Goal: Information Seeking & Learning: Check status

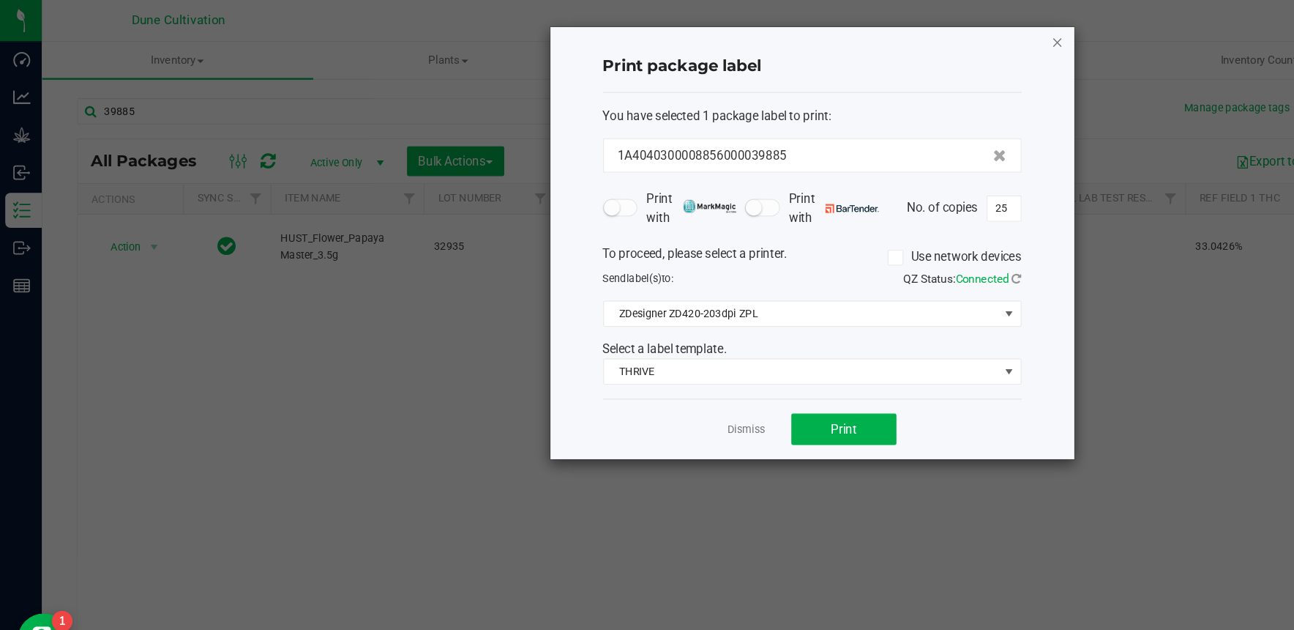
click at [884, 37] on icon "button" at bounding box center [884, 35] width 10 height 18
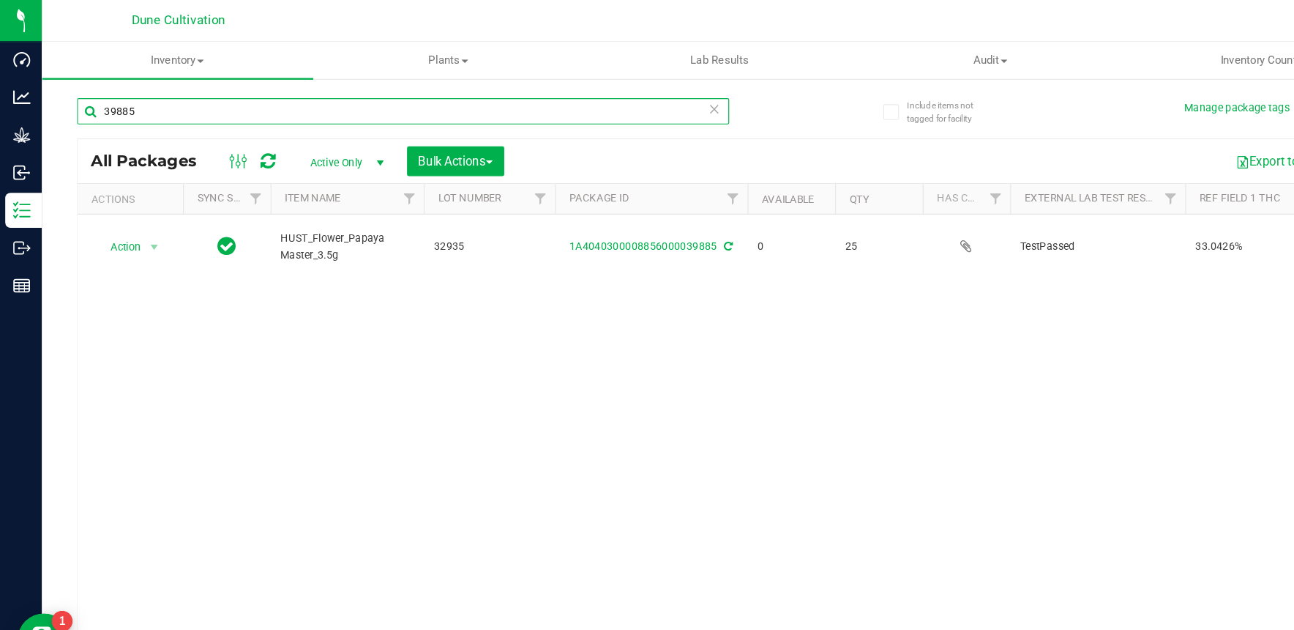
click at [220, 95] on input "39885" at bounding box center [336, 93] width 545 height 22
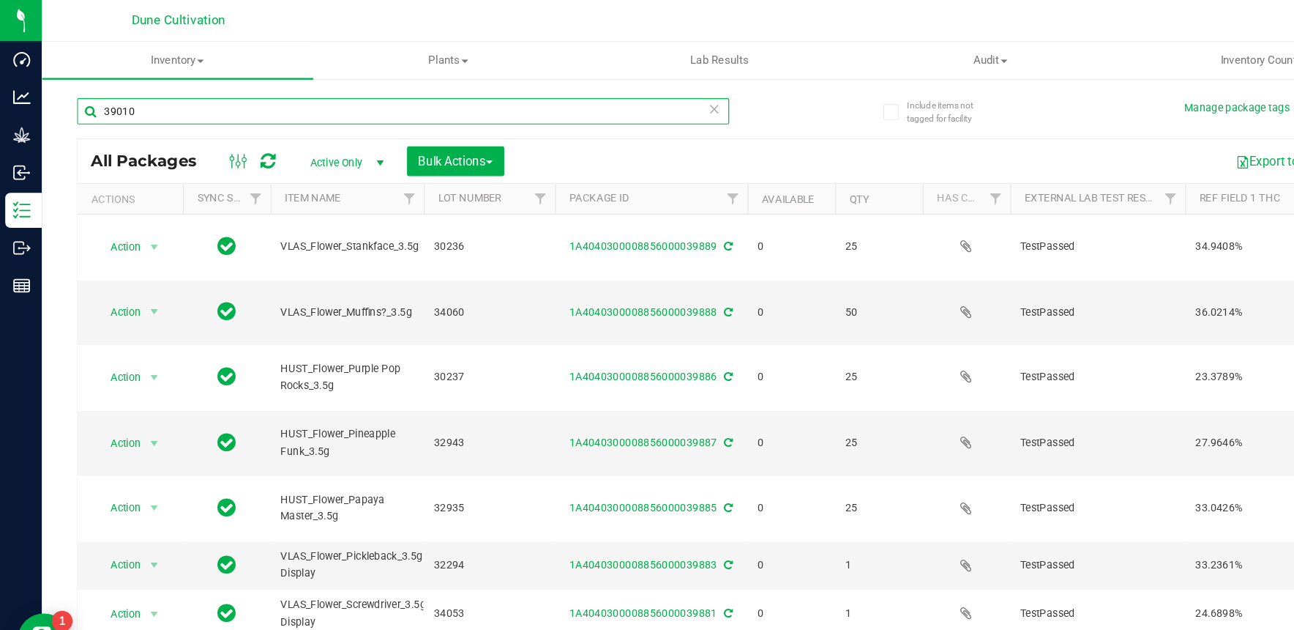
type input "39010"
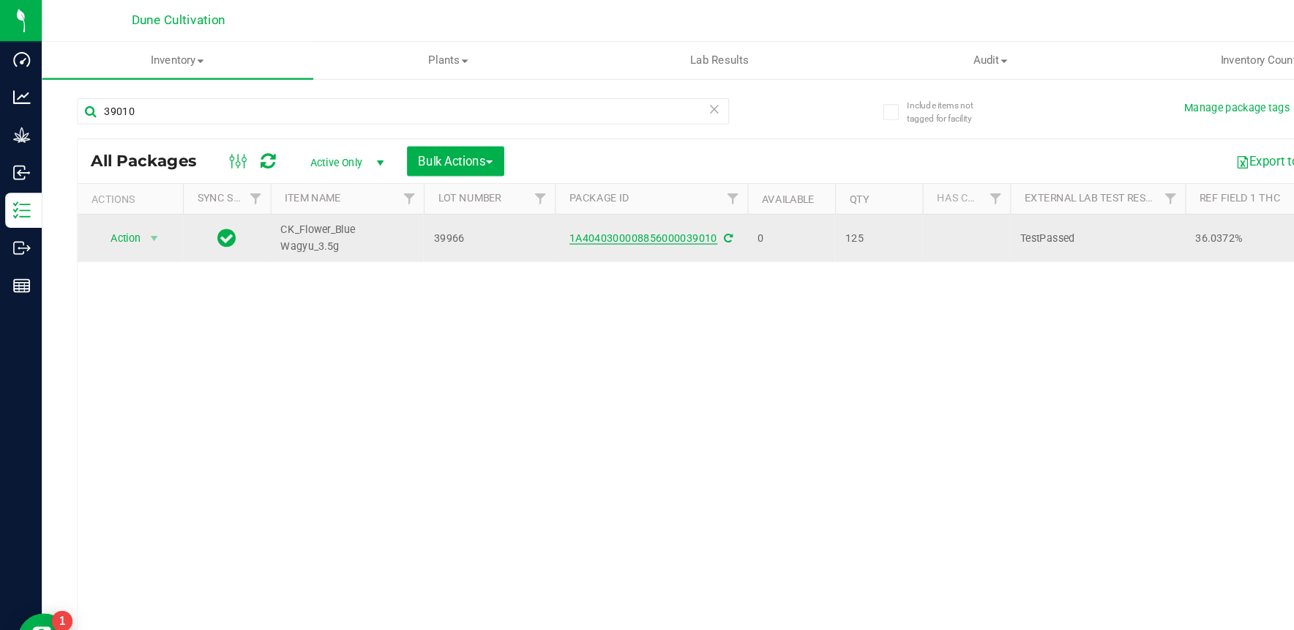
click at [579, 195] on link "1A4040300008856000039010" at bounding box center [539, 199] width 124 height 10
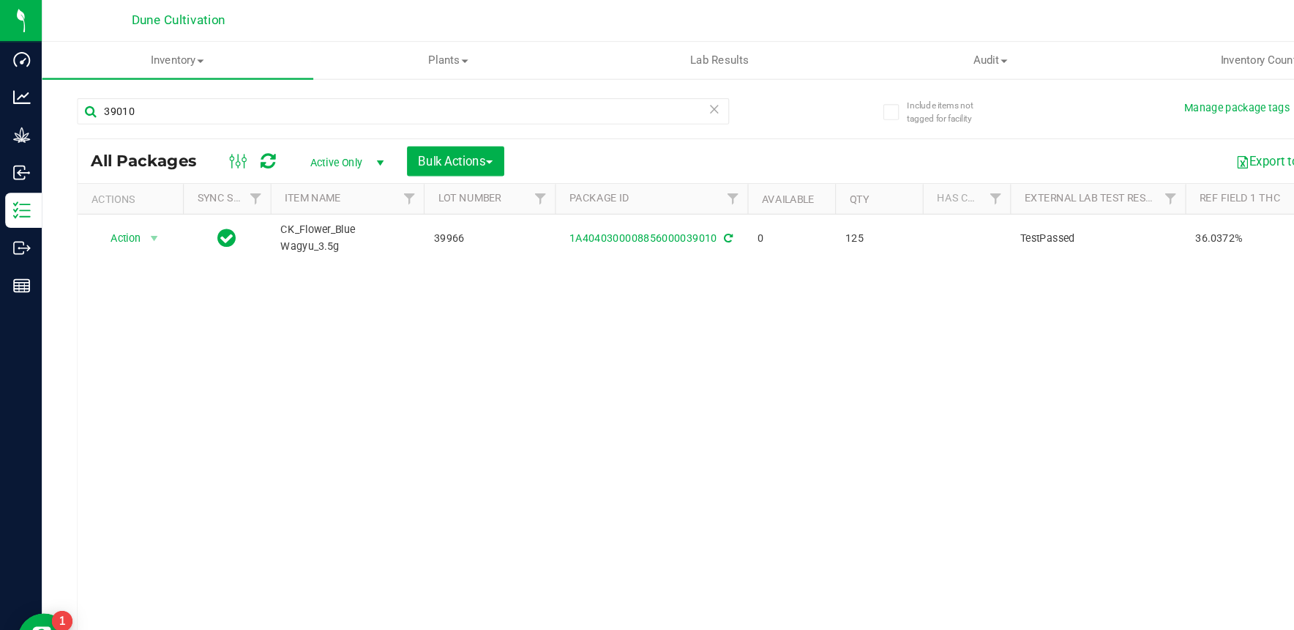
click at [305, 141] on span "Active Only" at bounding box center [287, 136] width 81 height 20
click at [299, 228] on li "All" at bounding box center [286, 226] width 79 height 22
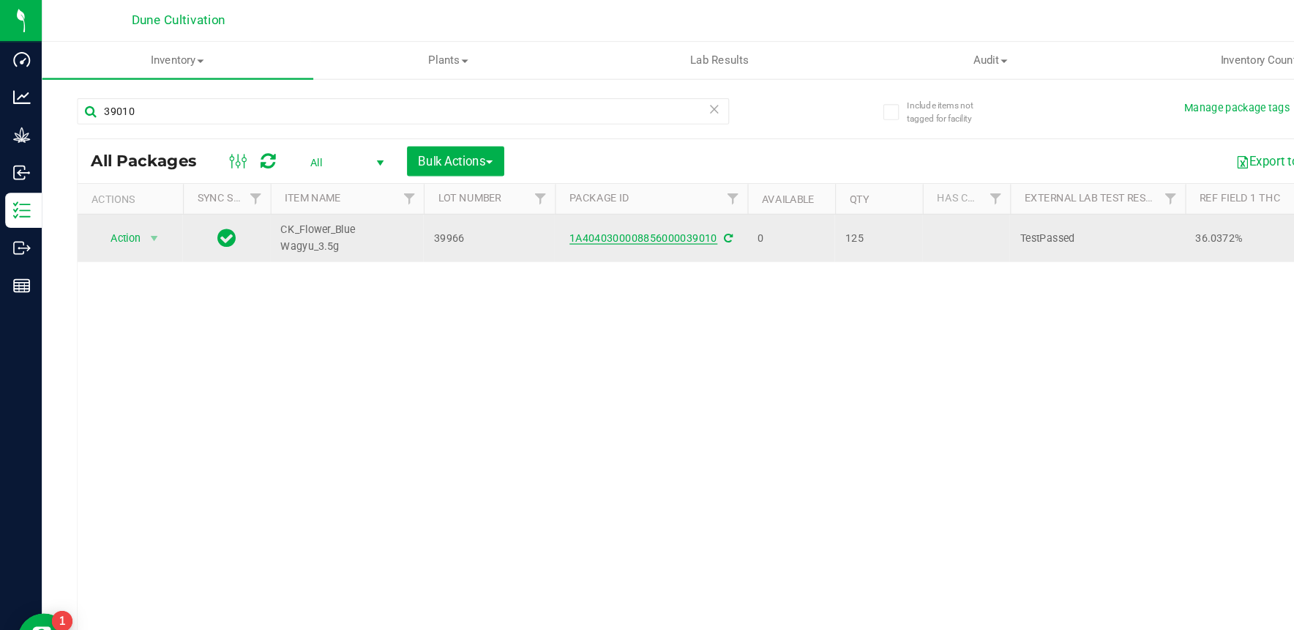
click at [542, 201] on link "1A4040300008856000039010" at bounding box center [539, 199] width 124 height 10
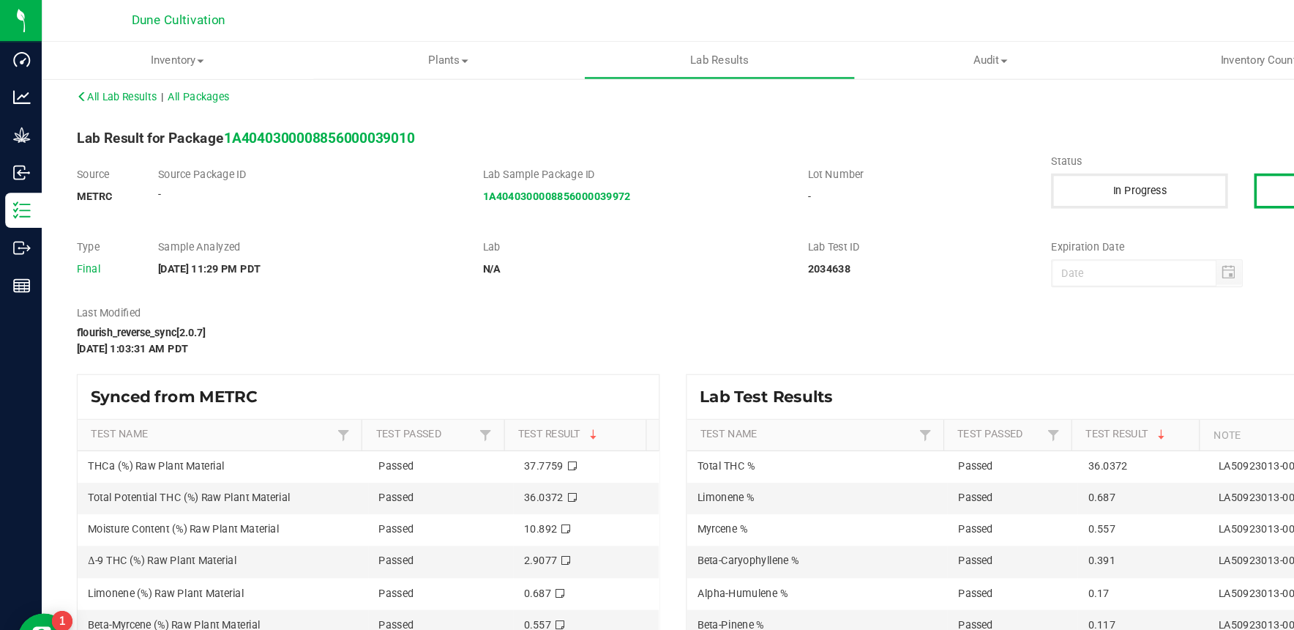
scroll to position [10, 0]
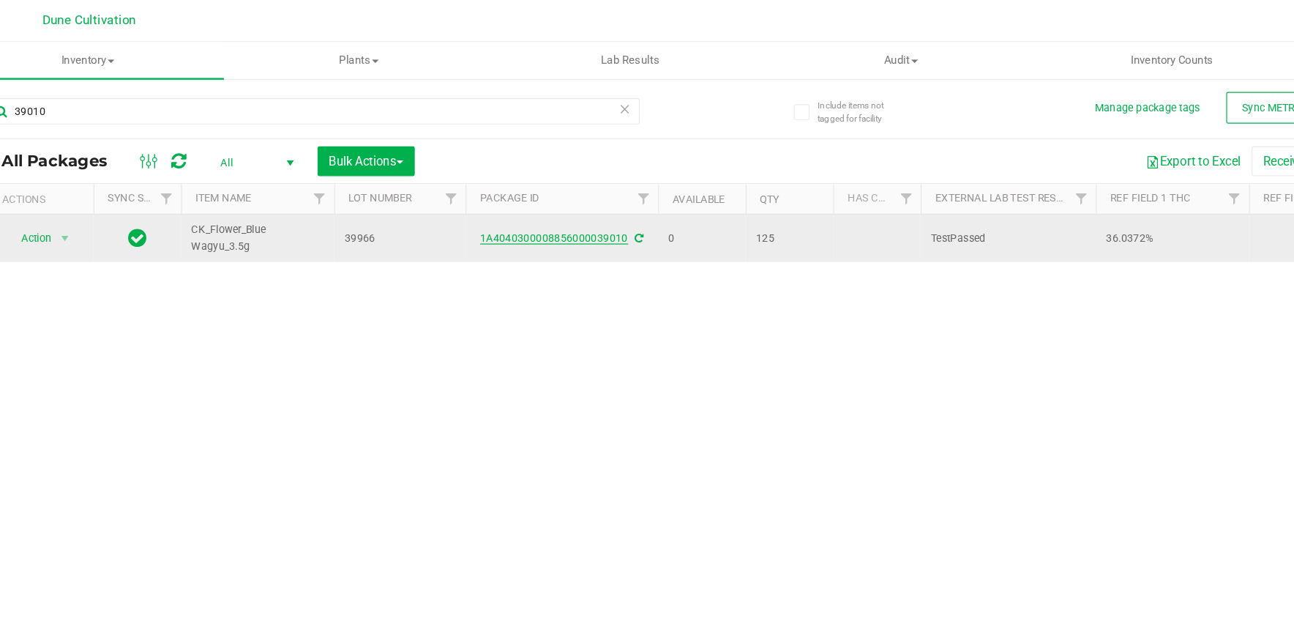
click at [570, 201] on link "1A4040300008856000039010" at bounding box center [539, 199] width 124 height 10
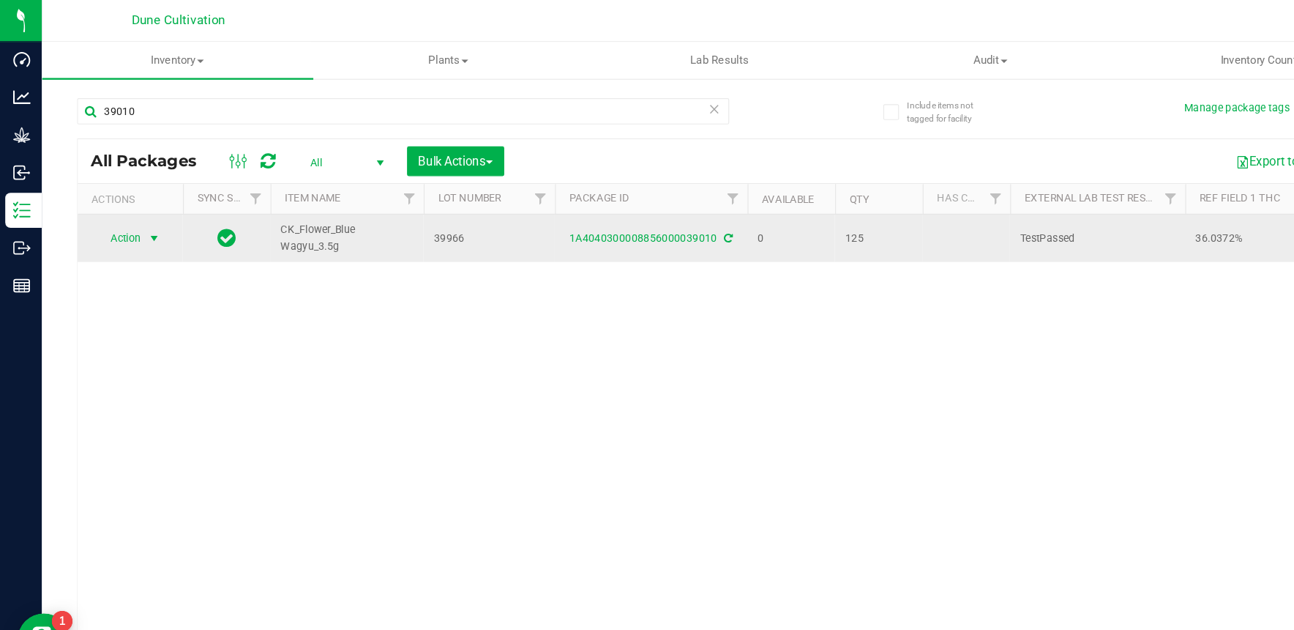
click at [127, 202] on span "select" at bounding box center [129, 199] width 12 height 12
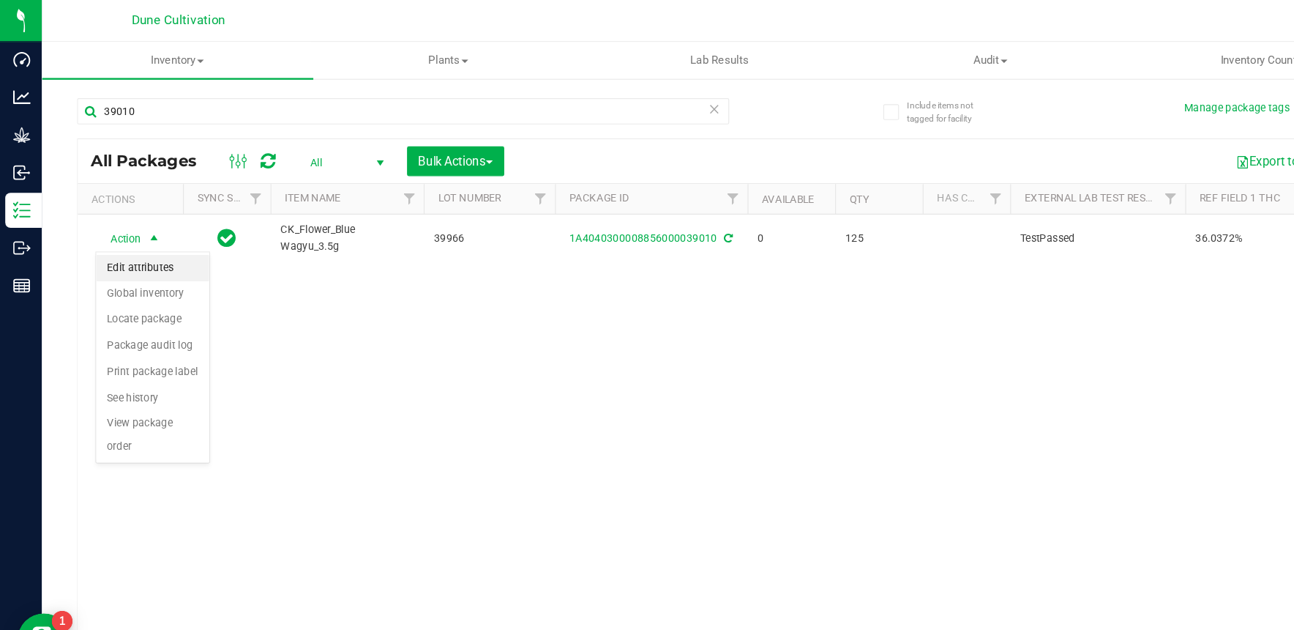
click at [135, 234] on li "Edit attributes" at bounding box center [128, 224] width 94 height 22
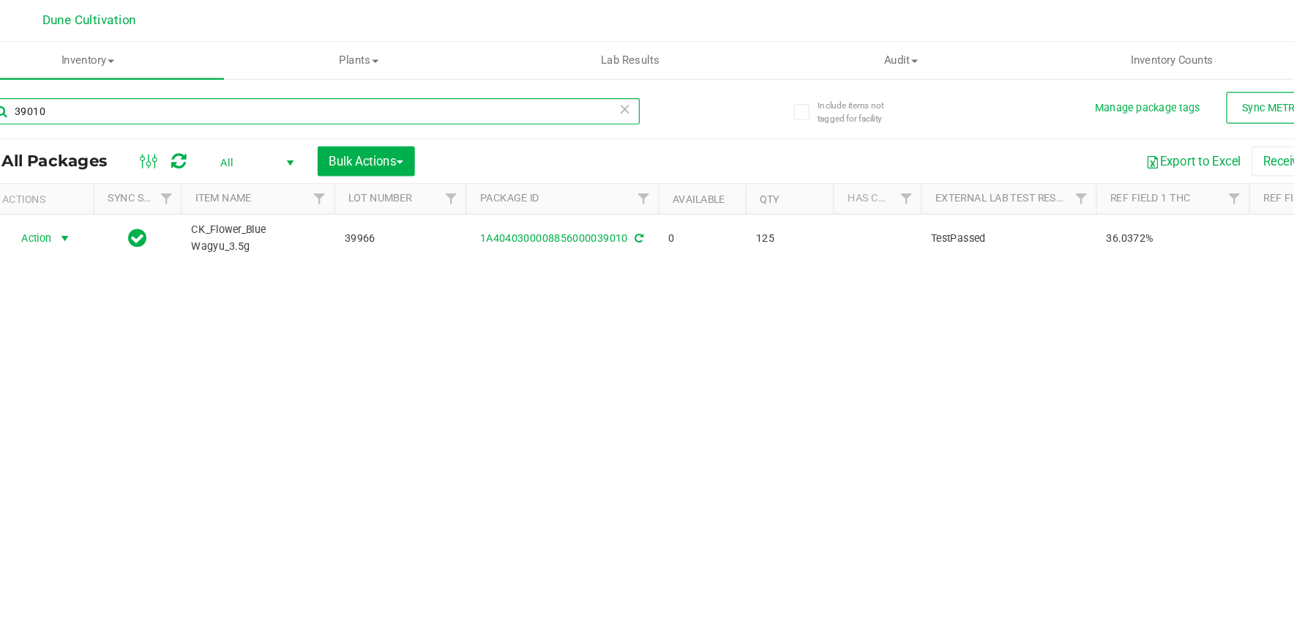
click at [143, 94] on input "39010" at bounding box center [336, 93] width 545 height 22
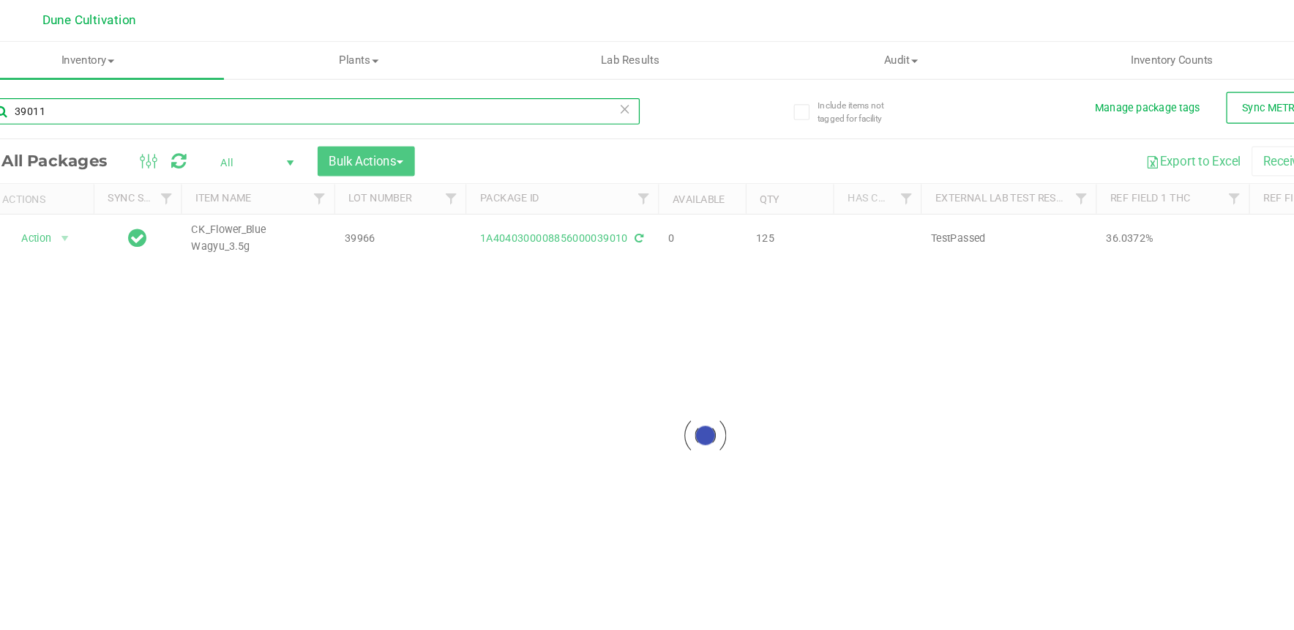
type input "39011"
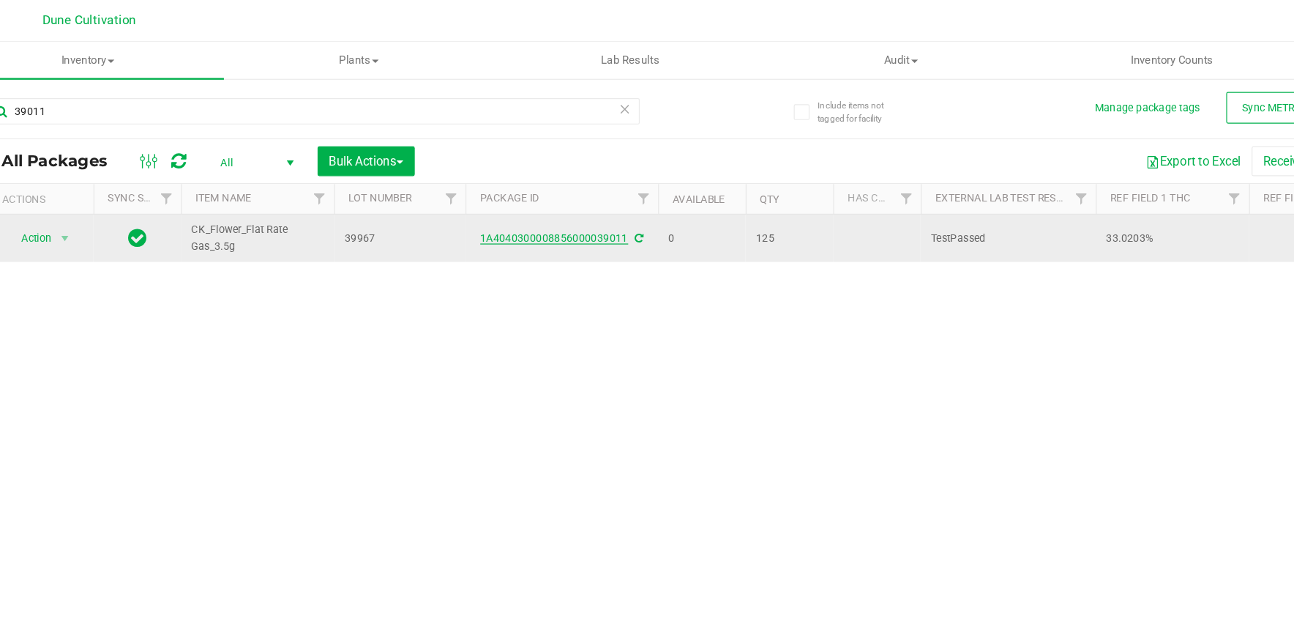
click at [501, 199] on link "1A4040300008856000039011" at bounding box center [539, 199] width 124 height 10
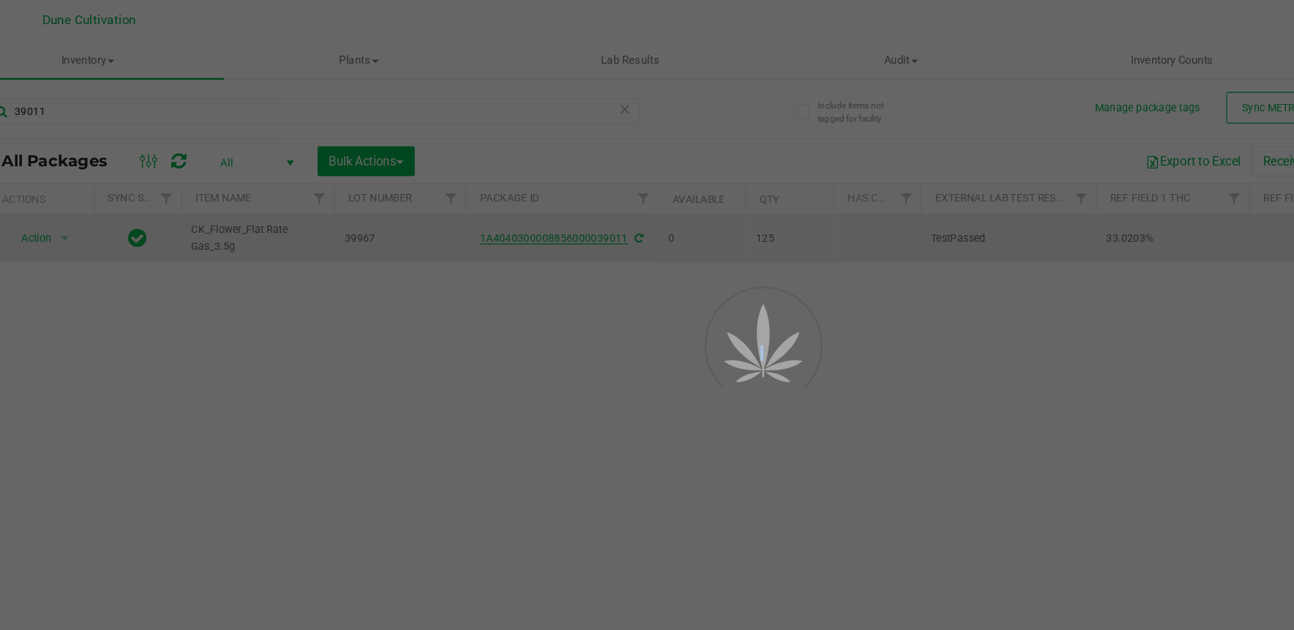
click at [501, 199] on div at bounding box center [647, 315] width 1294 height 630
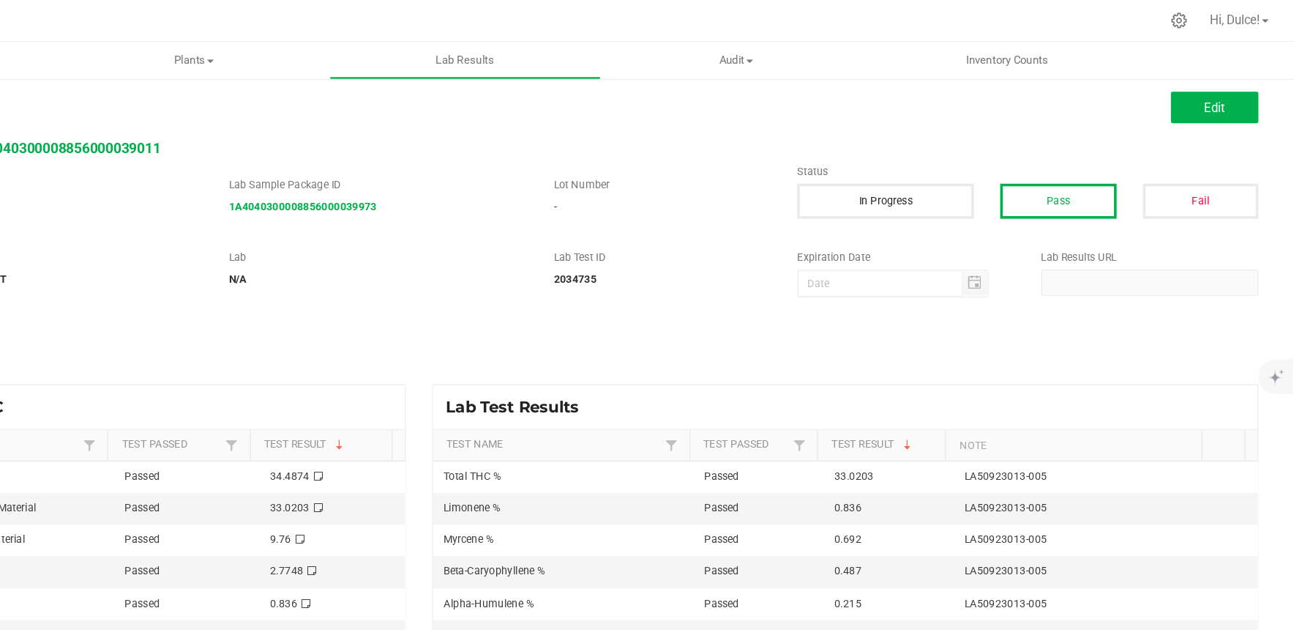
scroll to position [13, 0]
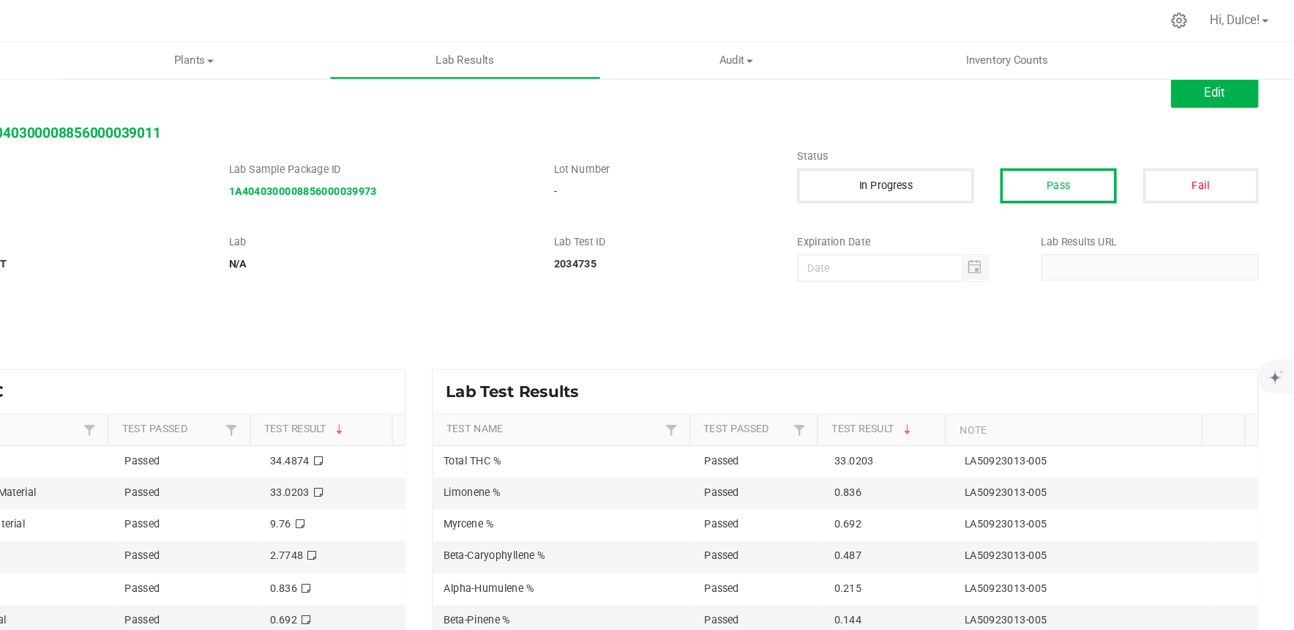
click at [1064, 190] on div "All Lab Results | All Packages Edit Lab Result for Package 1A404030000885600003…" at bounding box center [664, 341] width 1201 height 550
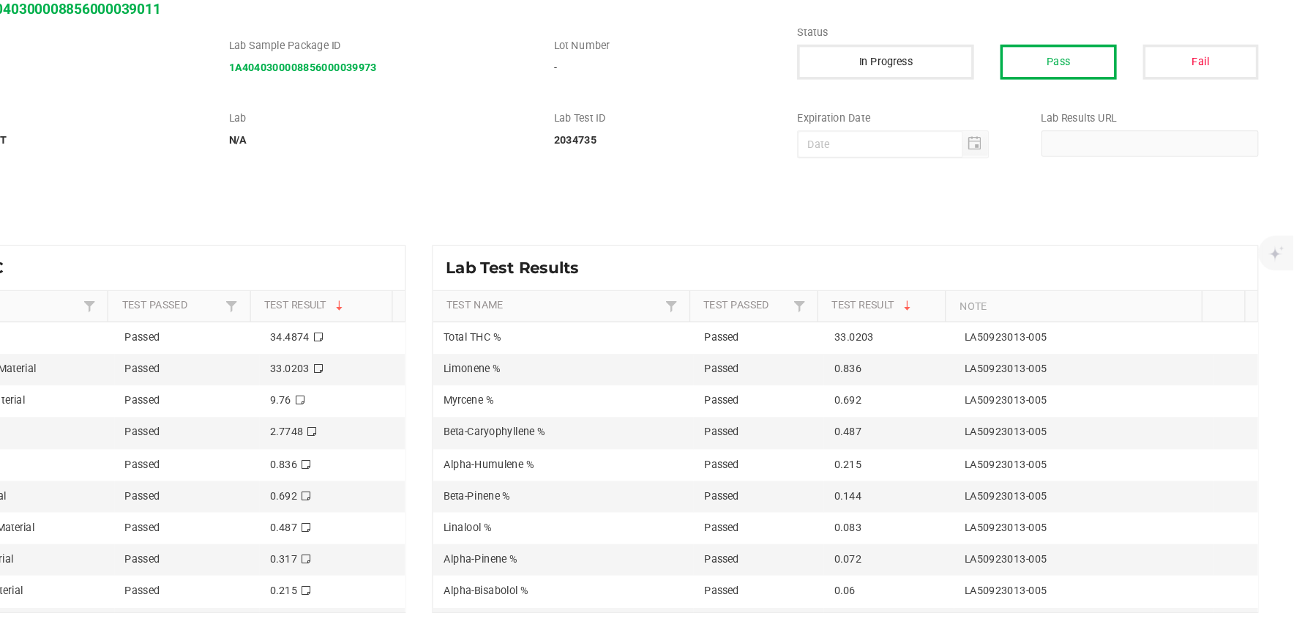
scroll to position [0, 0]
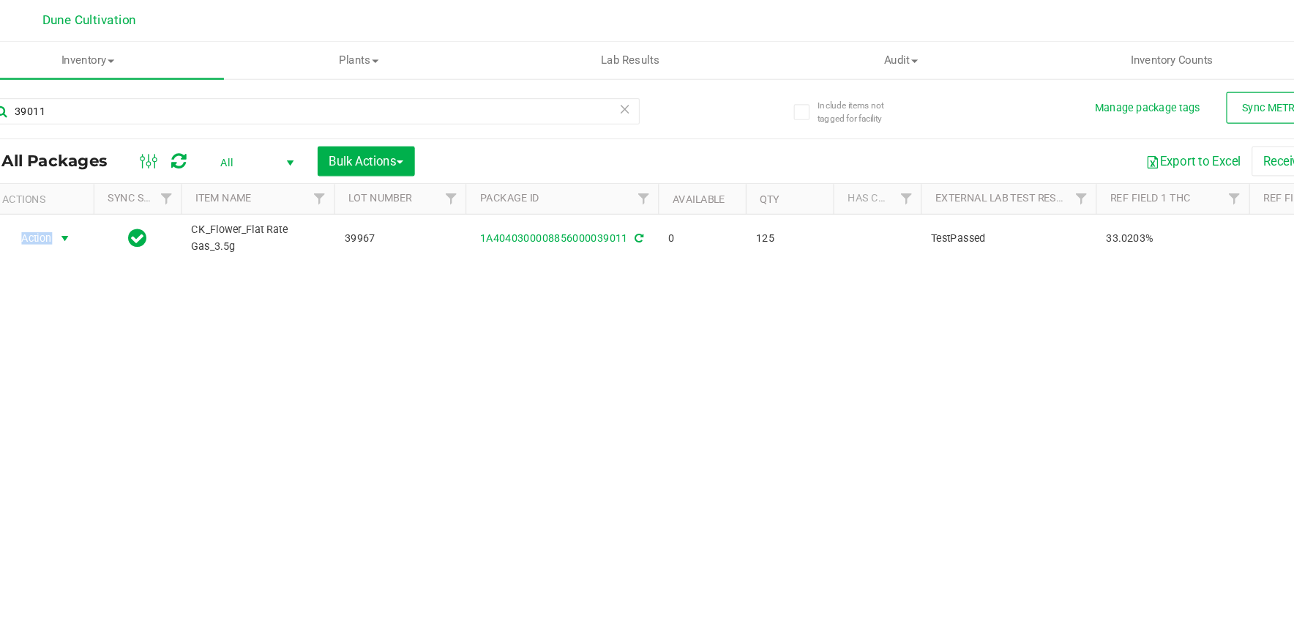
drag, startPoint x: 123, startPoint y: 204, endPoint x: 540, endPoint y: 316, distance: 432.2
click at [540, 316] on div "Action Action Edit attributes Global inventory Locate package Package audit log…" at bounding box center [664, 377] width 1199 height 397
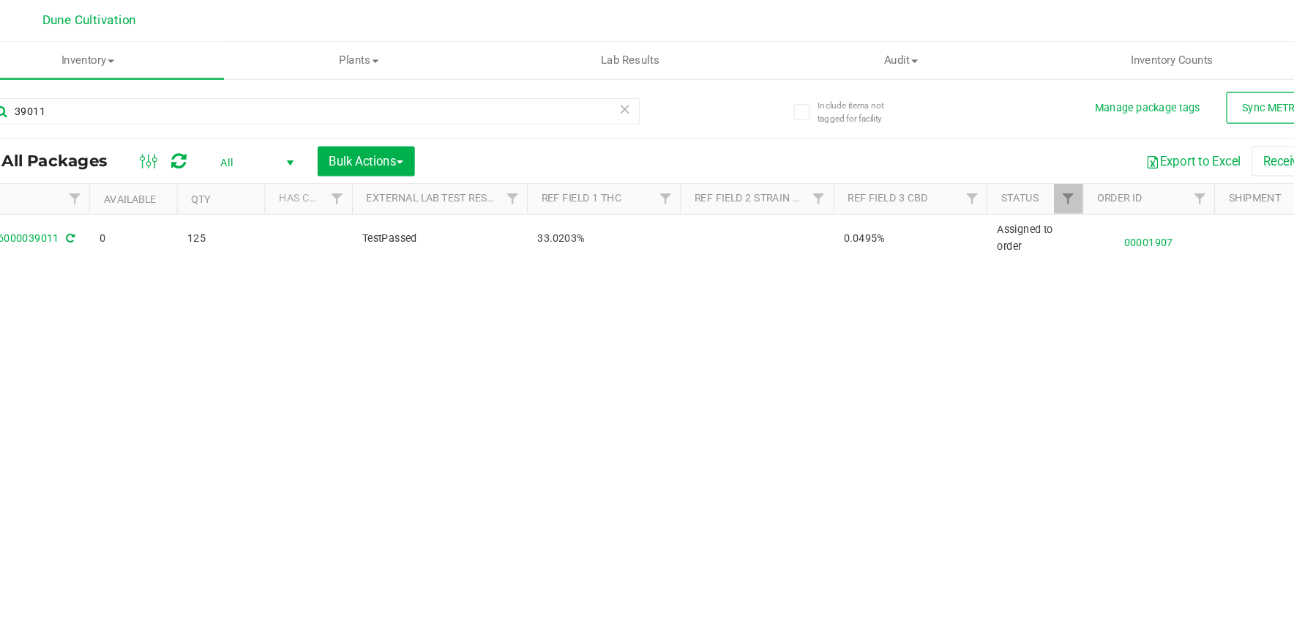
scroll to position [0, 428]
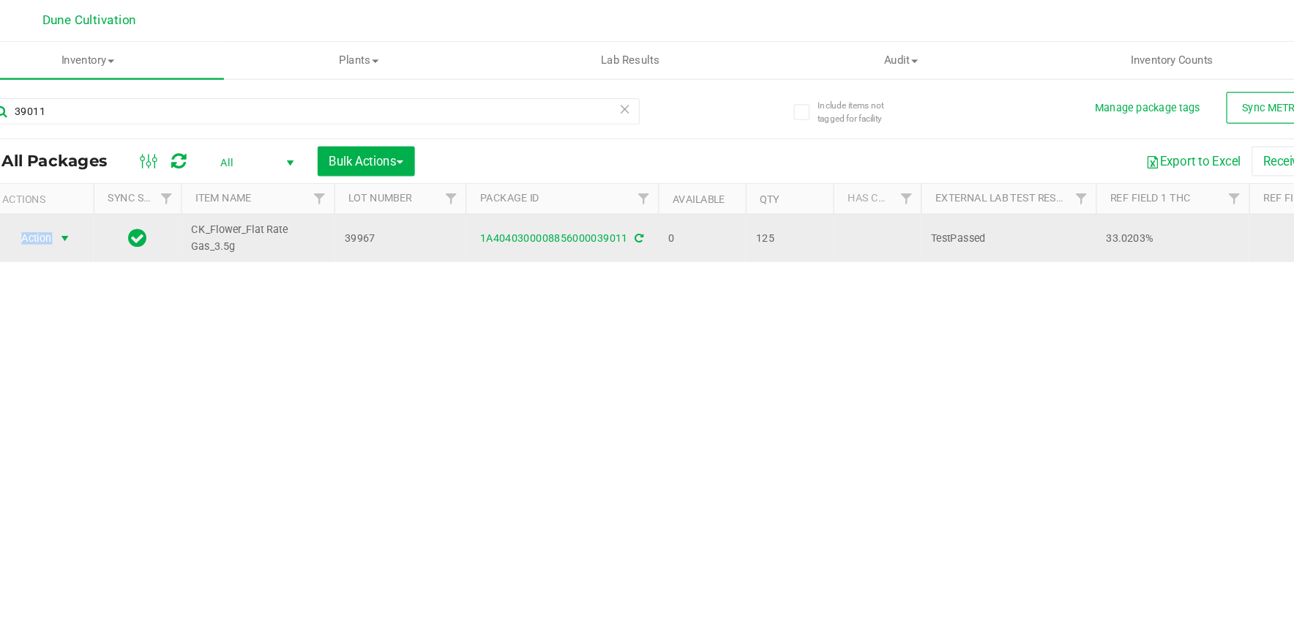
click at [124, 201] on span "select" at bounding box center [129, 199] width 12 height 12
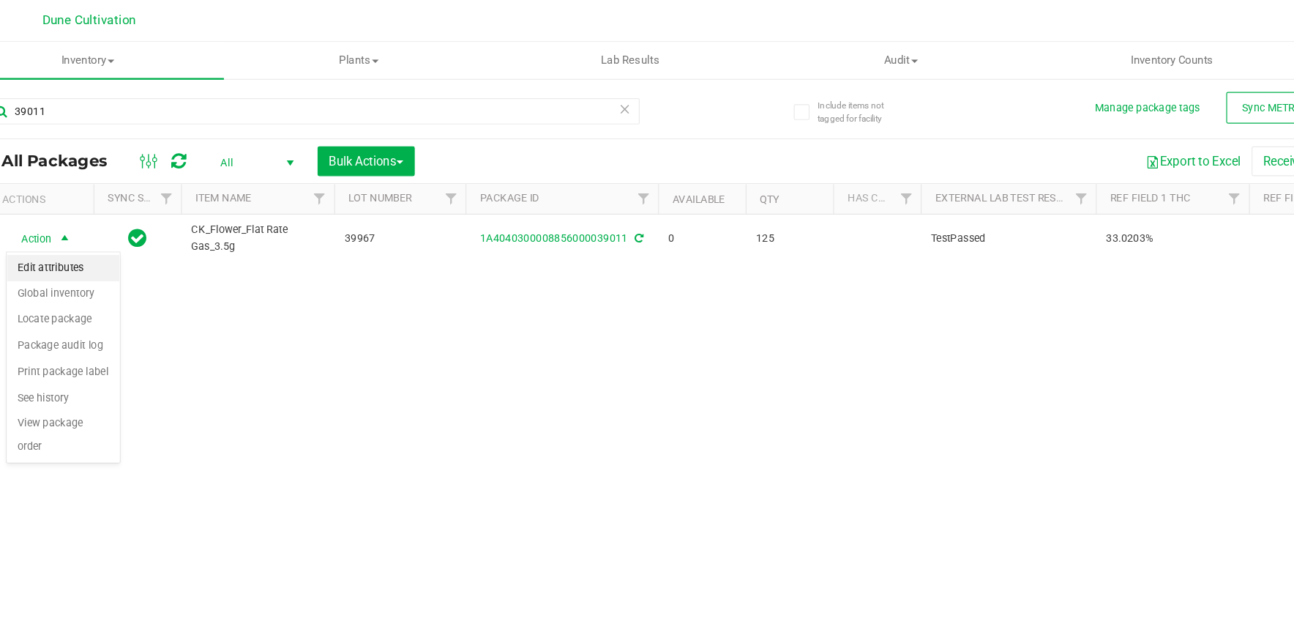
click at [128, 222] on li "Edit attributes" at bounding box center [128, 224] width 94 height 22
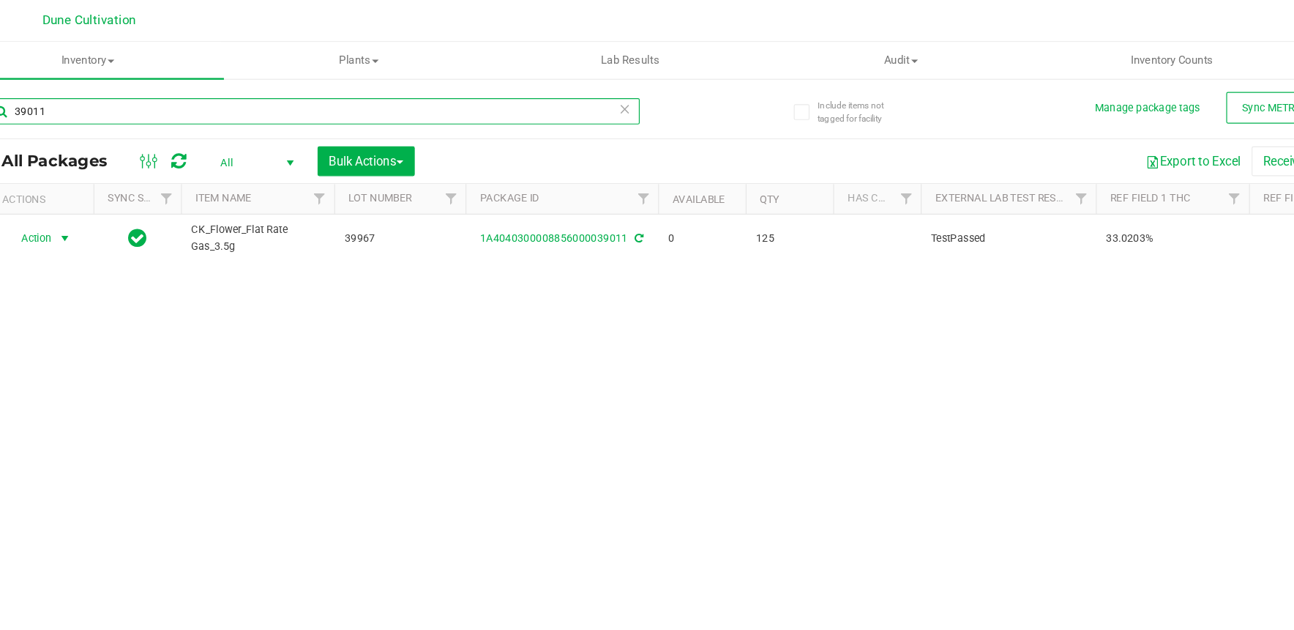
click at [435, 102] on input "39011" at bounding box center [336, 93] width 545 height 22
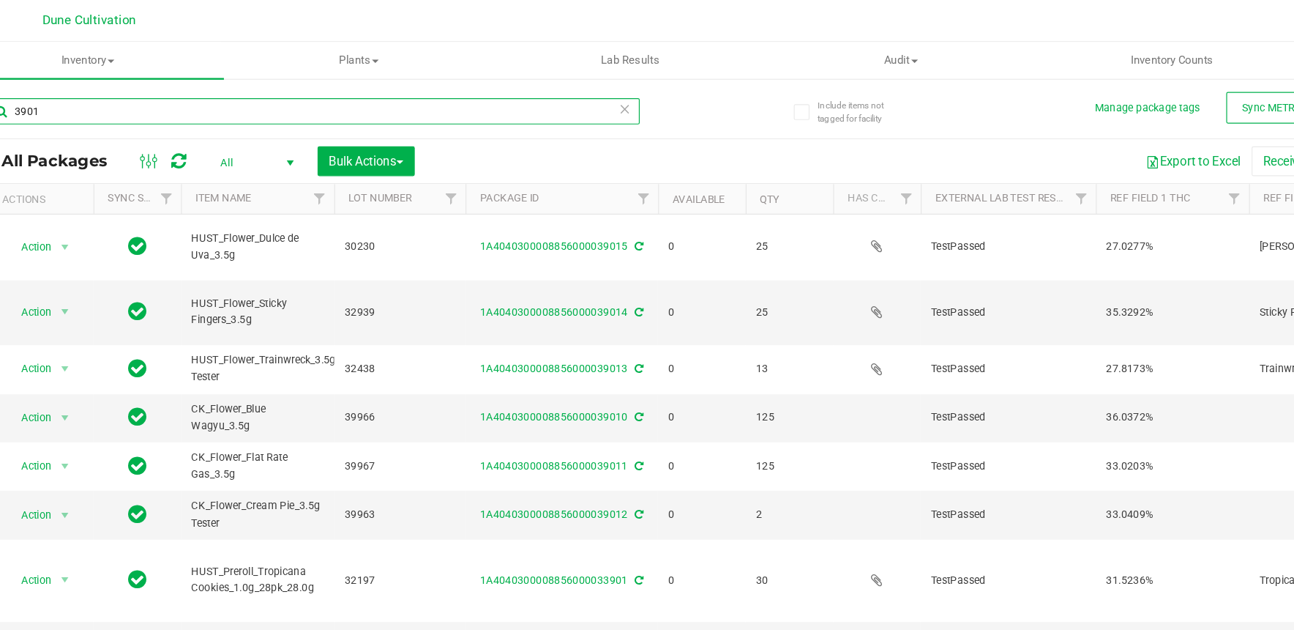
click at [264, 94] on input "3901" at bounding box center [336, 93] width 545 height 22
type input "39009"
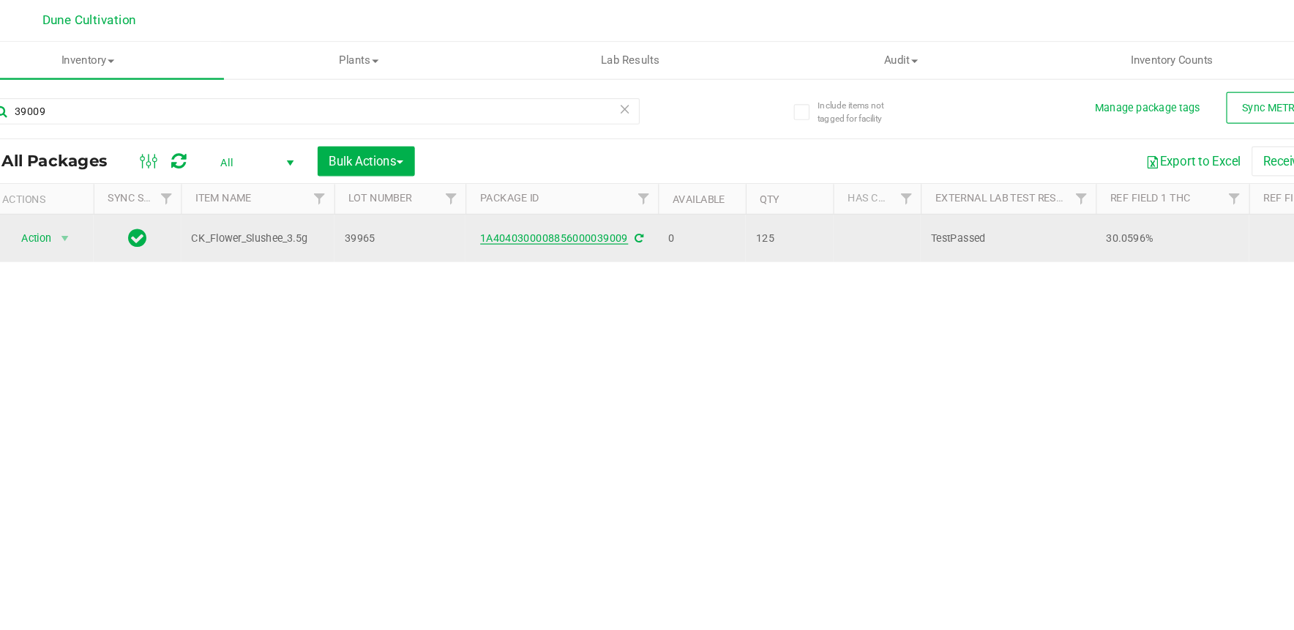
click at [506, 203] on link "1A4040300008856000039009" at bounding box center [539, 199] width 124 height 10
click at [100, 195] on span "Action" at bounding box center [100, 199] width 40 height 20
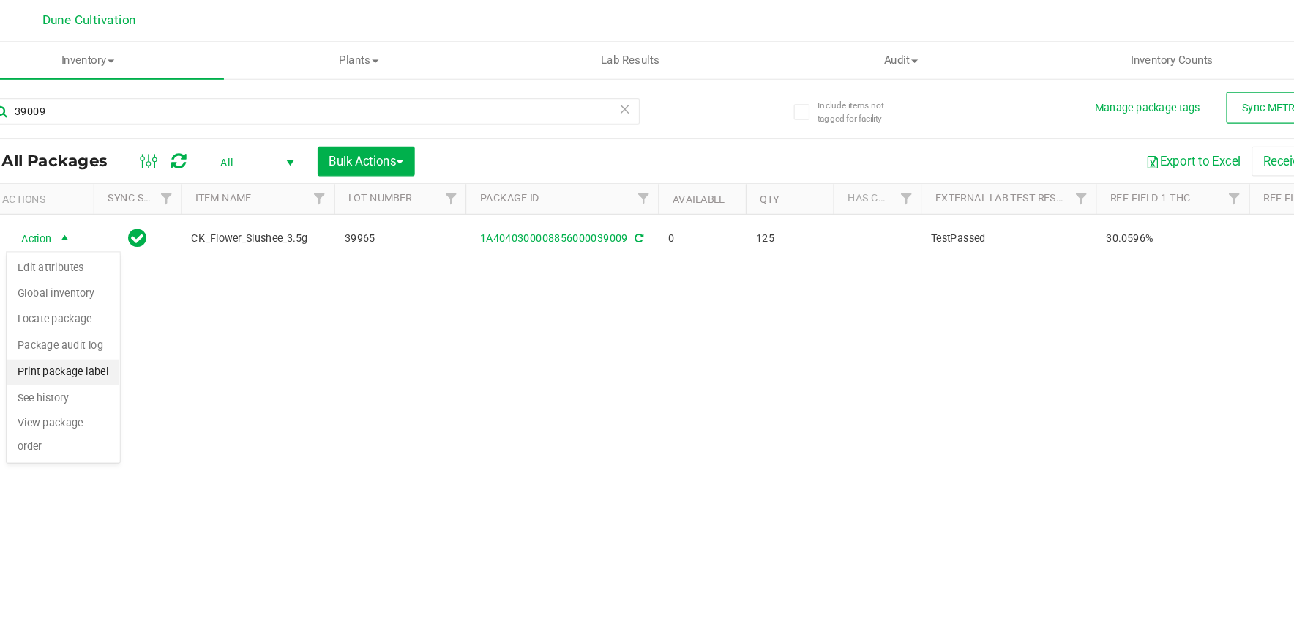
click at [148, 312] on li "Print package label" at bounding box center [128, 311] width 94 height 22
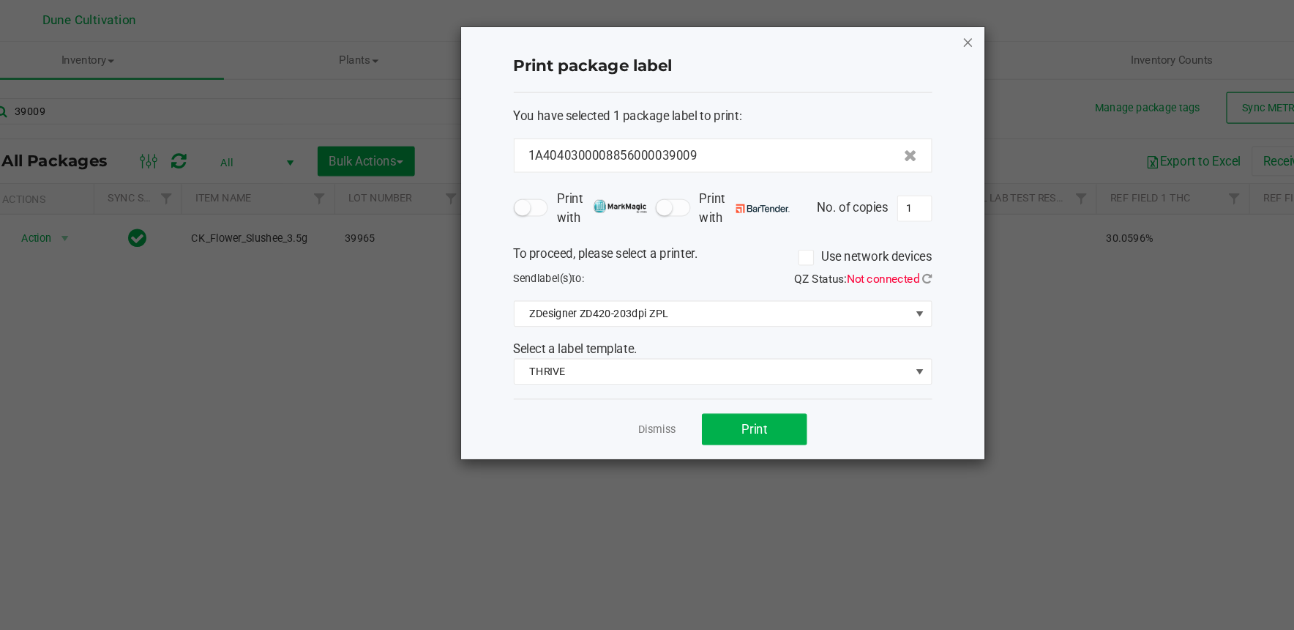
click at [879, 39] on icon "button" at bounding box center [884, 35] width 10 height 18
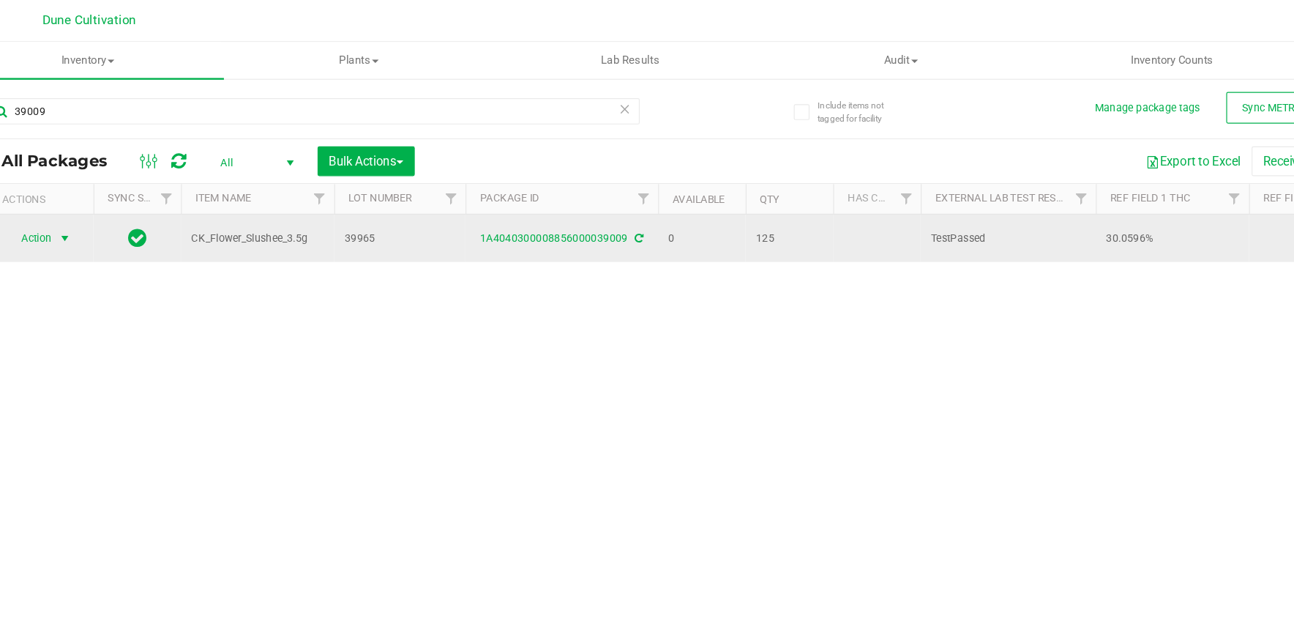
click at [113, 198] on span "Action" at bounding box center [100, 199] width 40 height 20
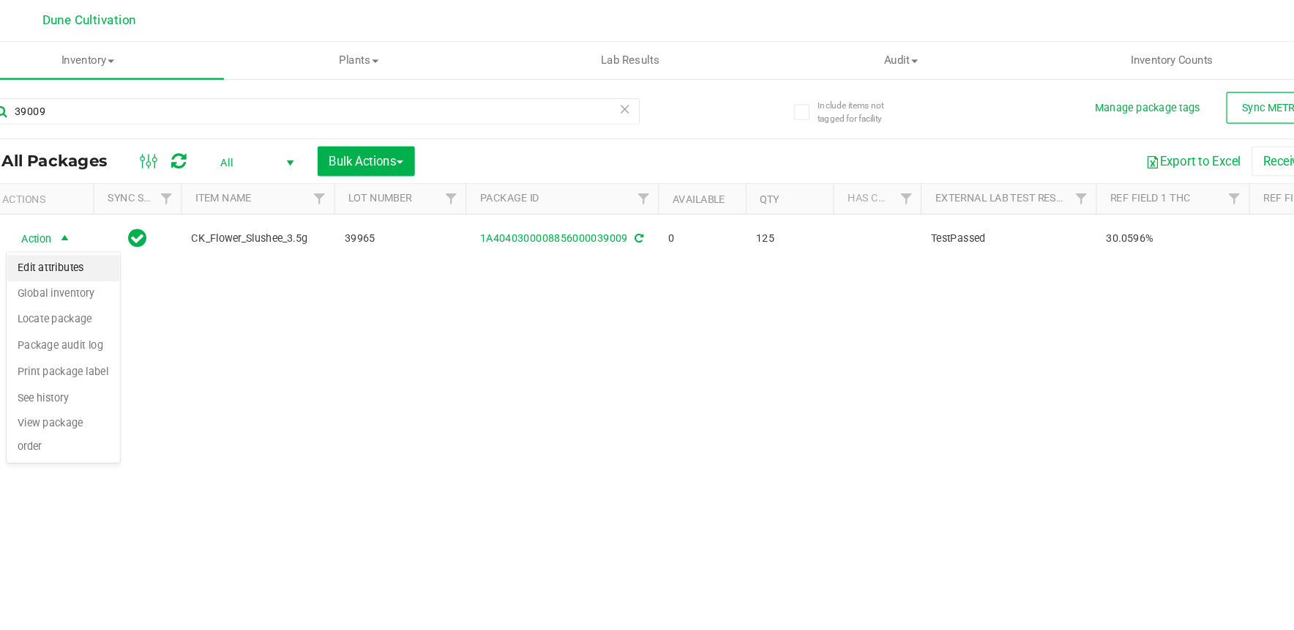
click at [127, 230] on li "Edit attributes" at bounding box center [128, 224] width 94 height 22
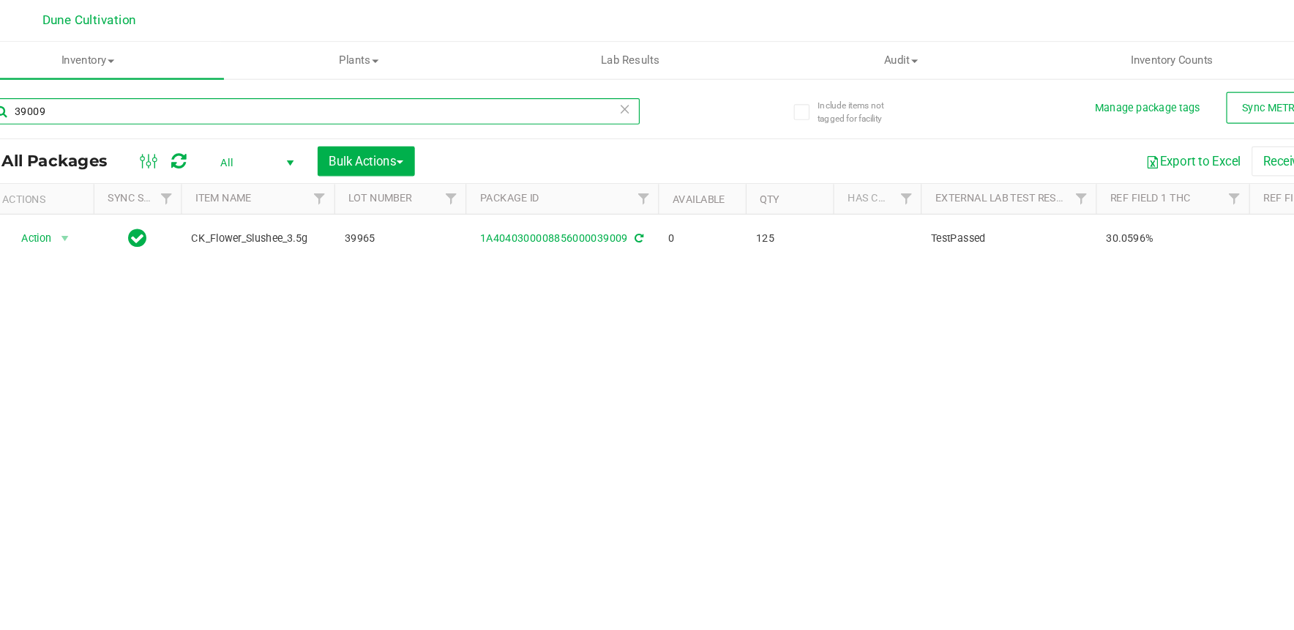
click at [384, 94] on input "39009" at bounding box center [336, 93] width 545 height 22
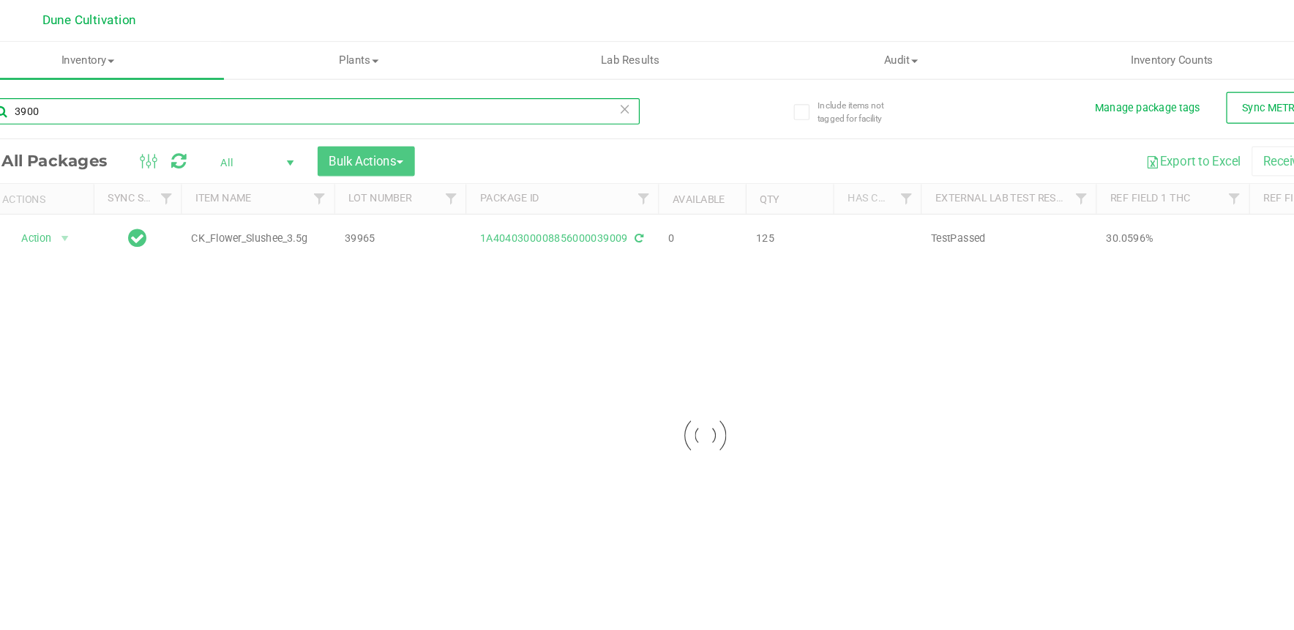
click at [384, 94] on input "3900" at bounding box center [336, 93] width 545 height 22
type input "39008"
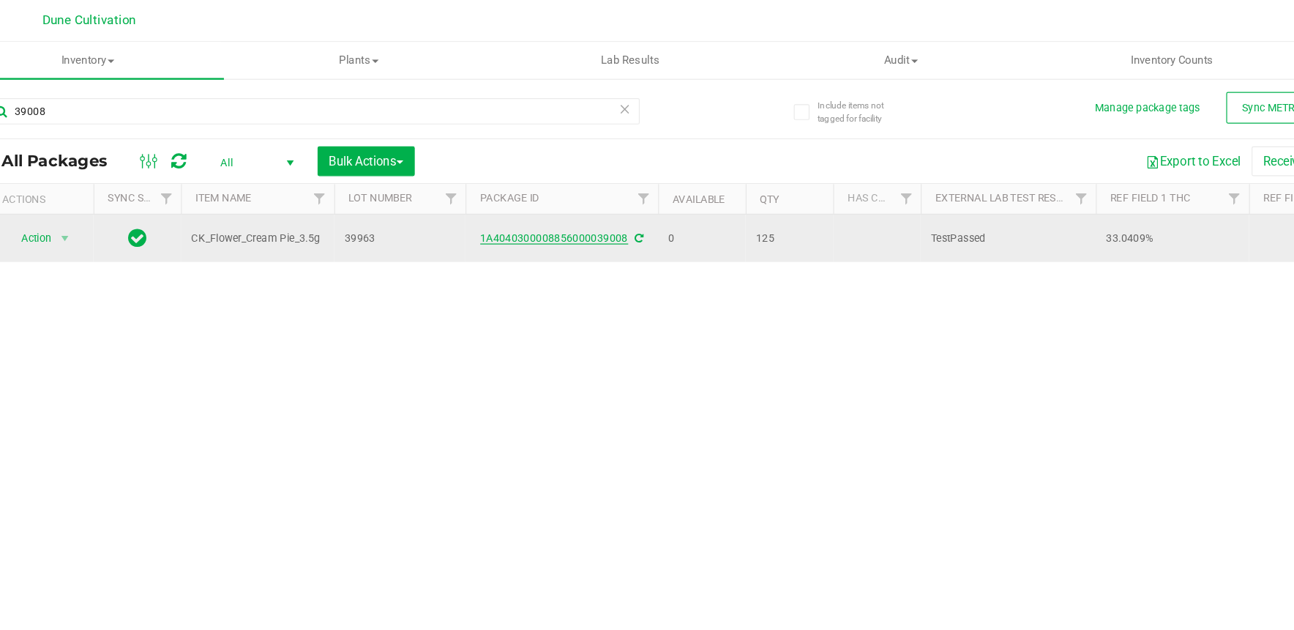
click at [532, 195] on link "1A4040300008856000039008" at bounding box center [539, 199] width 124 height 10
click at [124, 201] on span "select" at bounding box center [129, 199] width 12 height 12
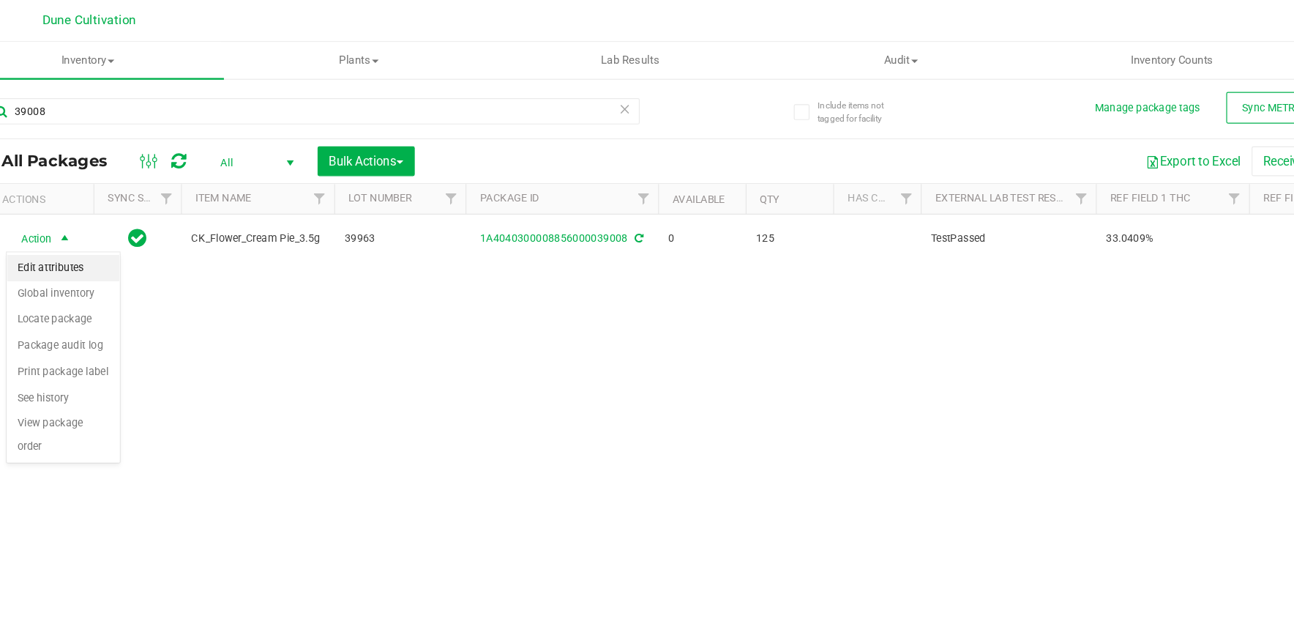
click at [136, 223] on li "Edit attributes" at bounding box center [128, 224] width 94 height 22
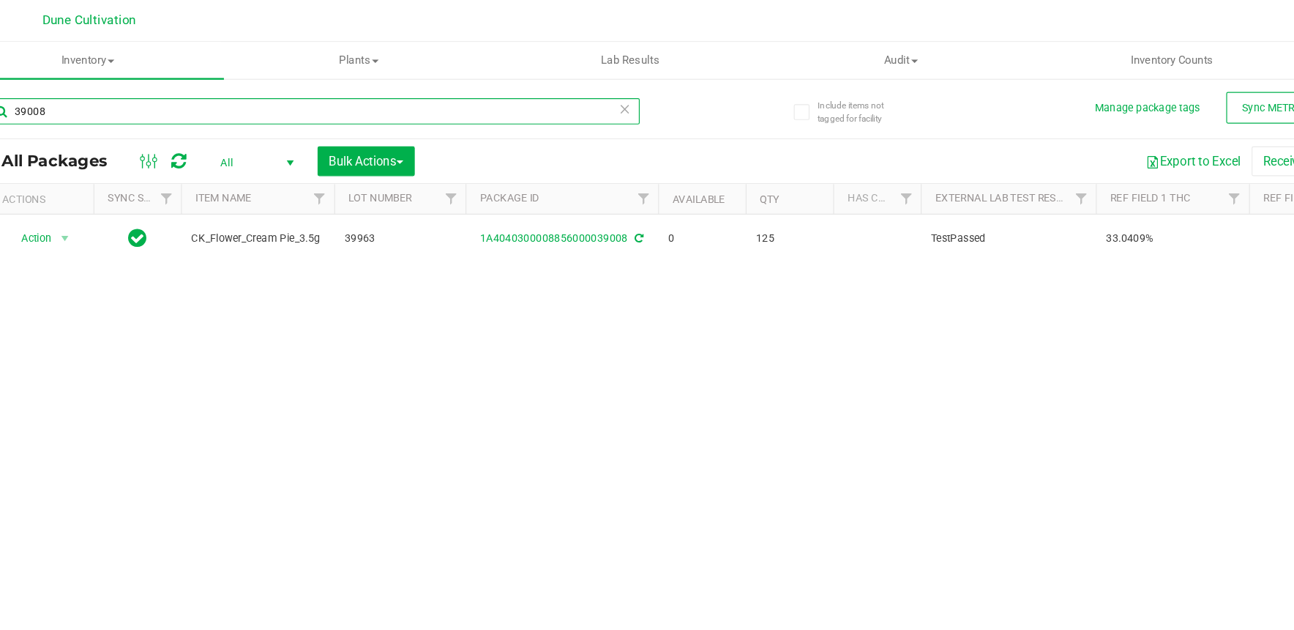
click at [217, 83] on input "39008" at bounding box center [336, 93] width 545 height 22
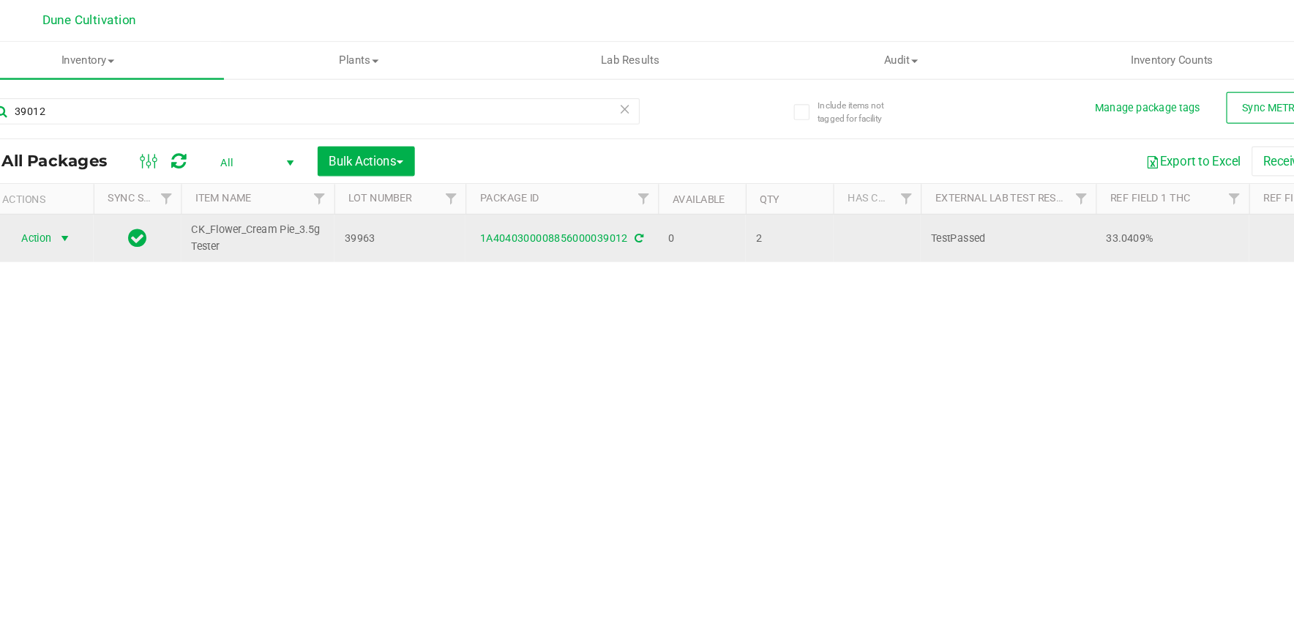
click at [115, 201] on span "Action" at bounding box center [100, 199] width 40 height 20
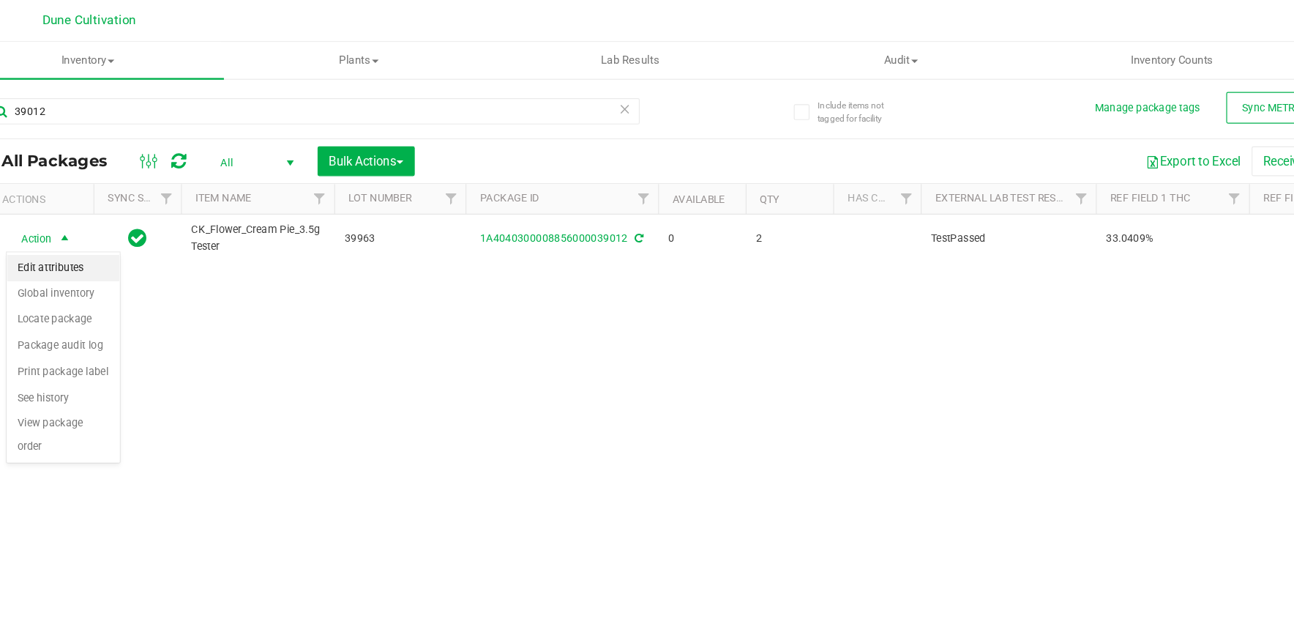
click at [133, 218] on li "Edit attributes" at bounding box center [128, 224] width 94 height 22
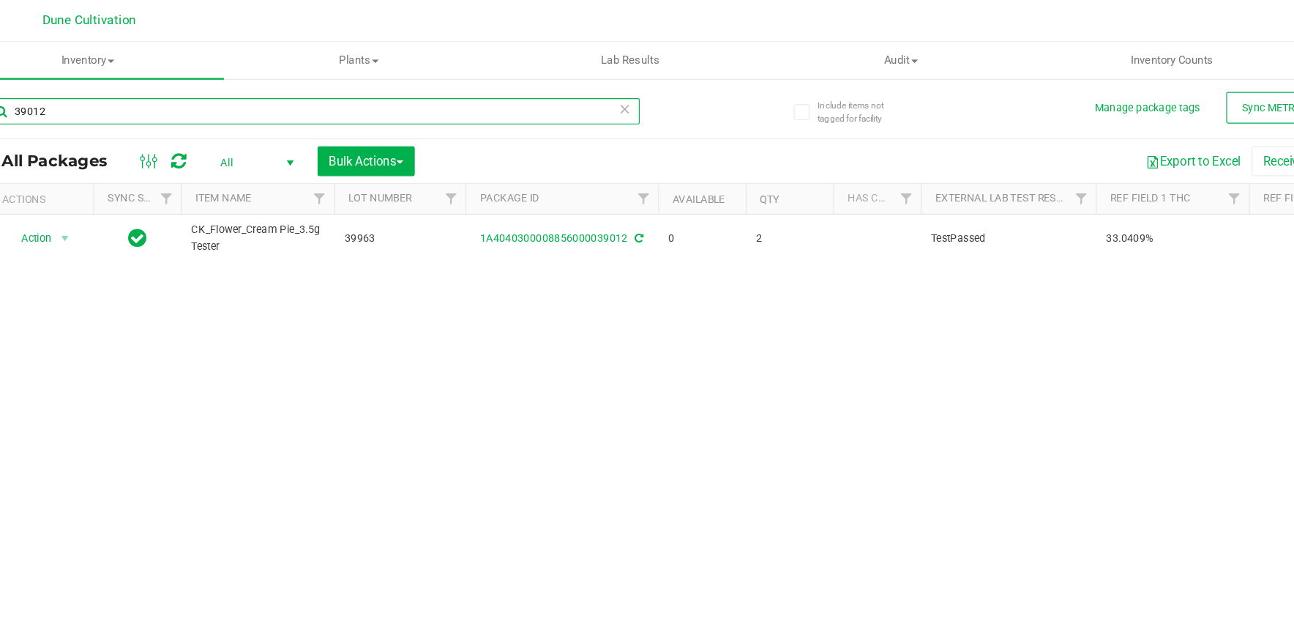
click at [321, 99] on input "39012" at bounding box center [336, 93] width 545 height 22
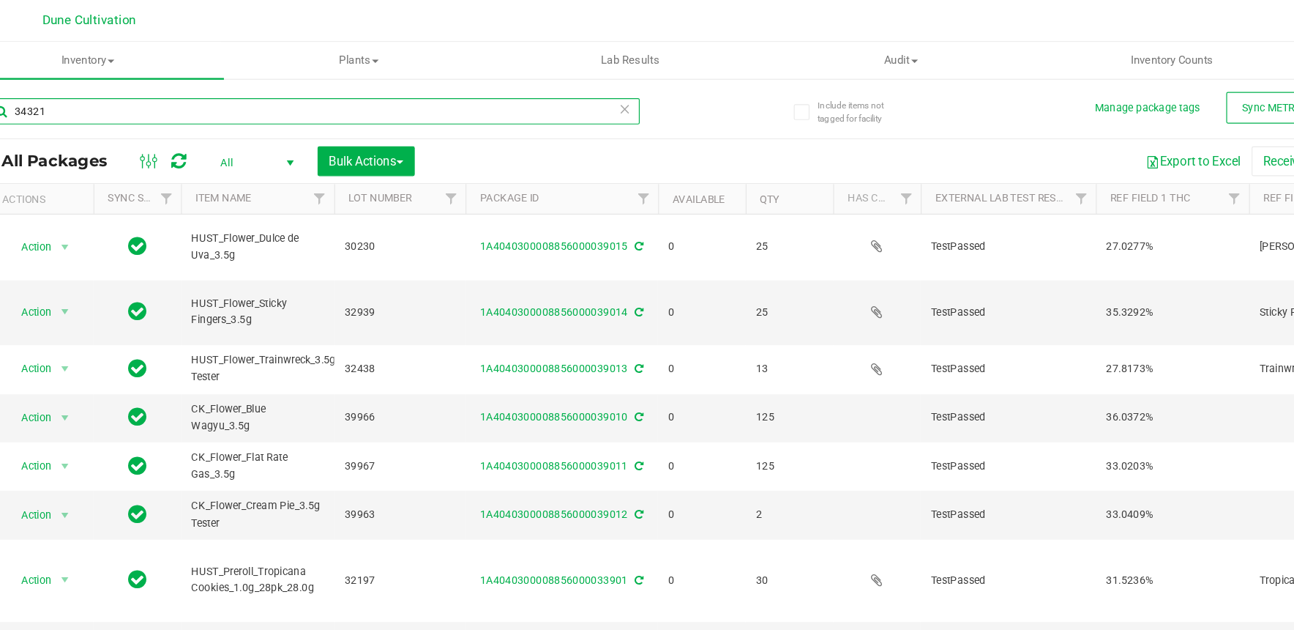
type input "34321"
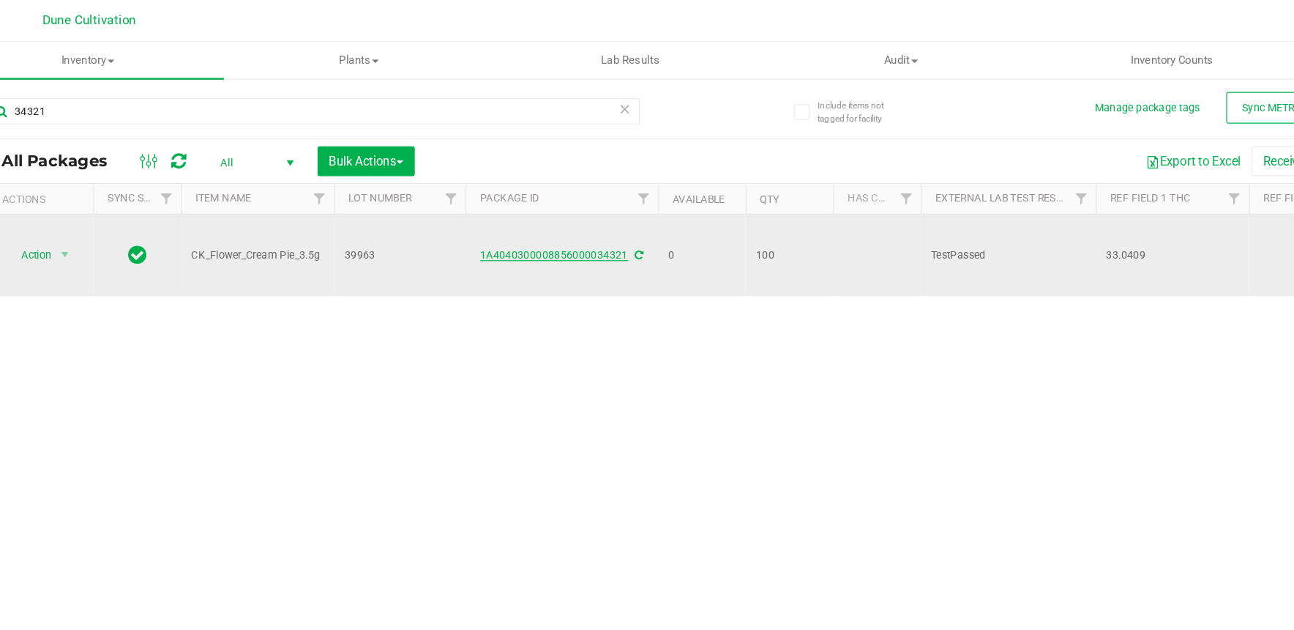
click at [548, 215] on link "1A4040300008856000034321" at bounding box center [539, 213] width 124 height 10
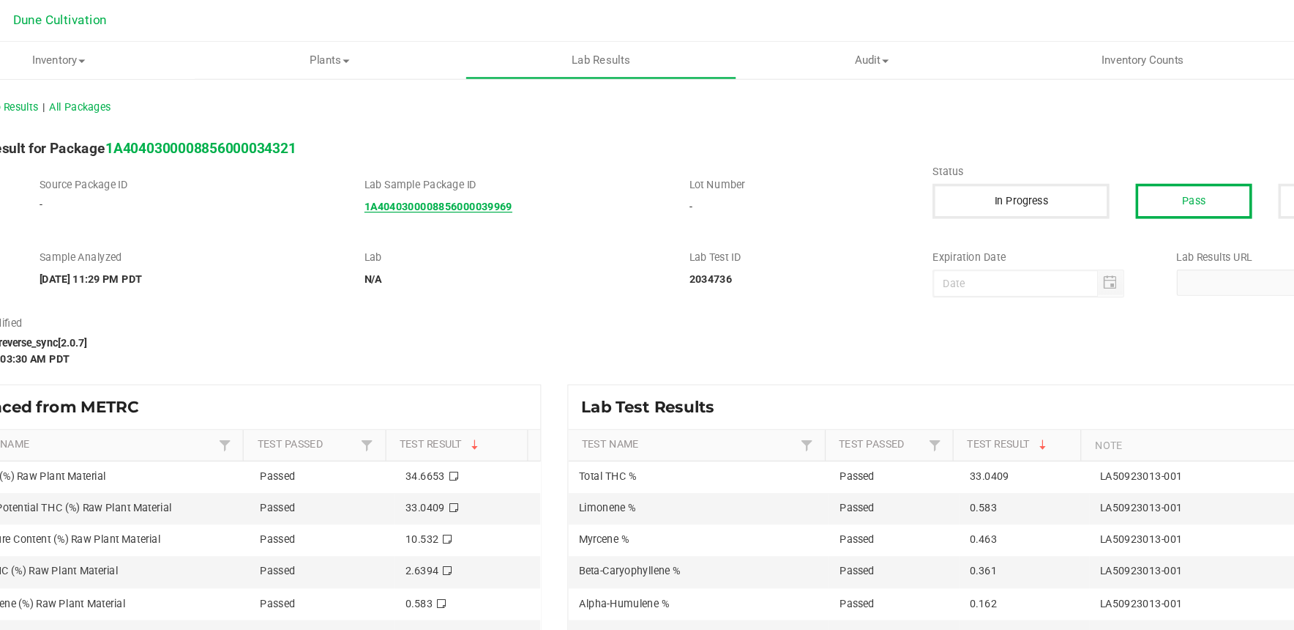
drag, startPoint x: 627, startPoint y: 161, endPoint x: 475, endPoint y: 175, distance: 152.9
click at [475, 175] on div "Lab Sample Package ID 1A4040300008856000039969" at bounding box center [529, 163] width 272 height 31
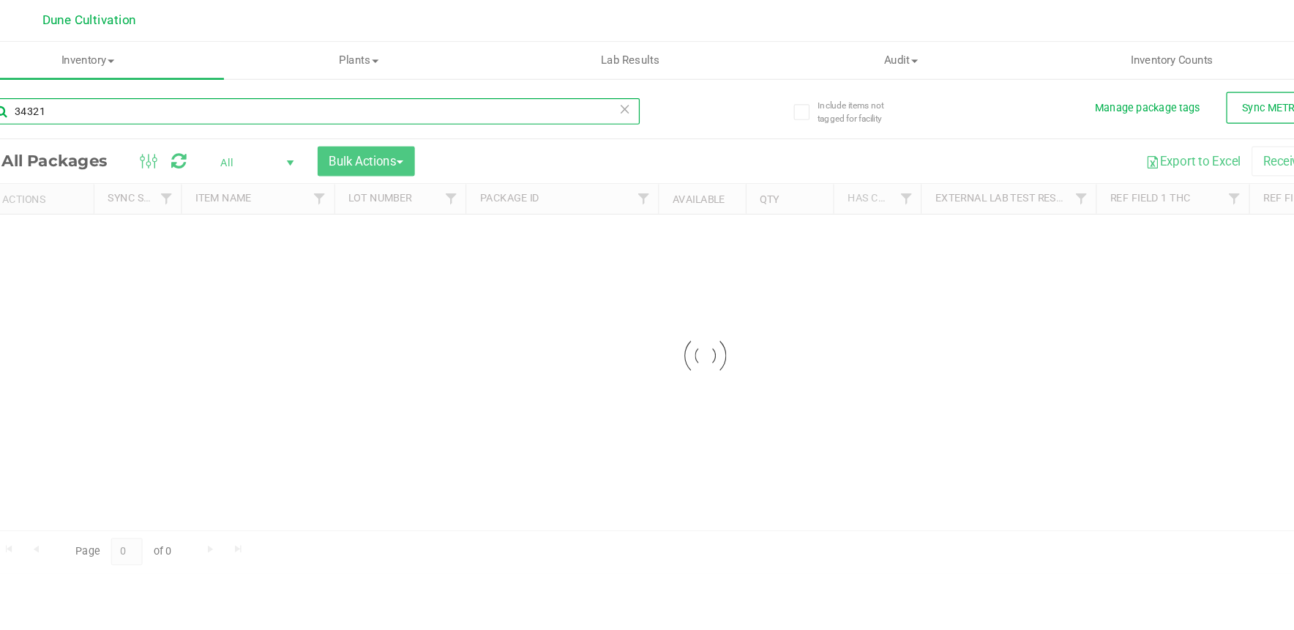
click at [350, 89] on input "34321" at bounding box center [336, 93] width 545 height 22
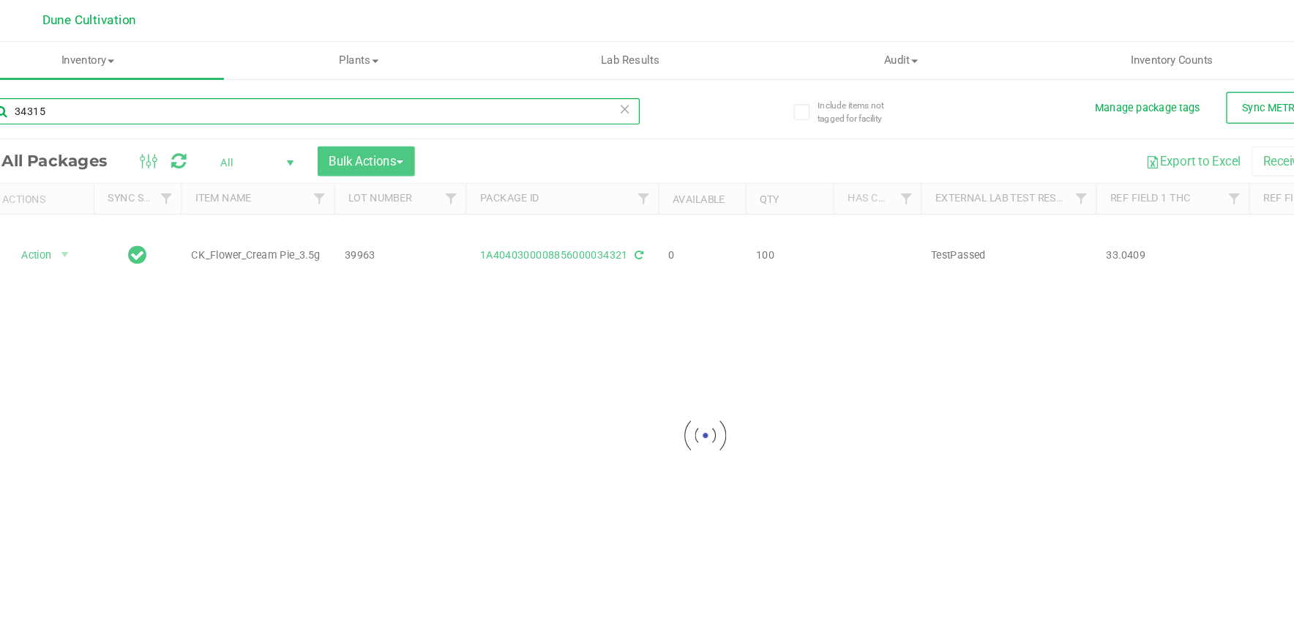
type input "34315"
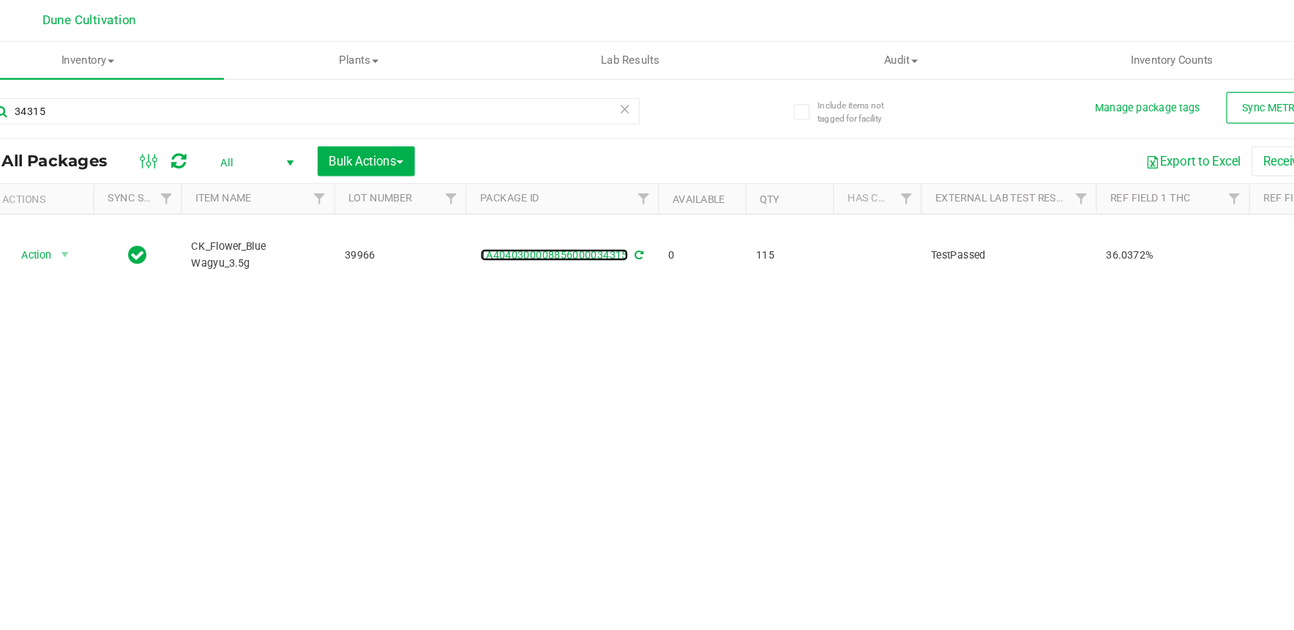
click at [531, 215] on link "1A4040300008856000034315" at bounding box center [539, 213] width 124 height 10
